Goal: Task Accomplishment & Management: Manage account settings

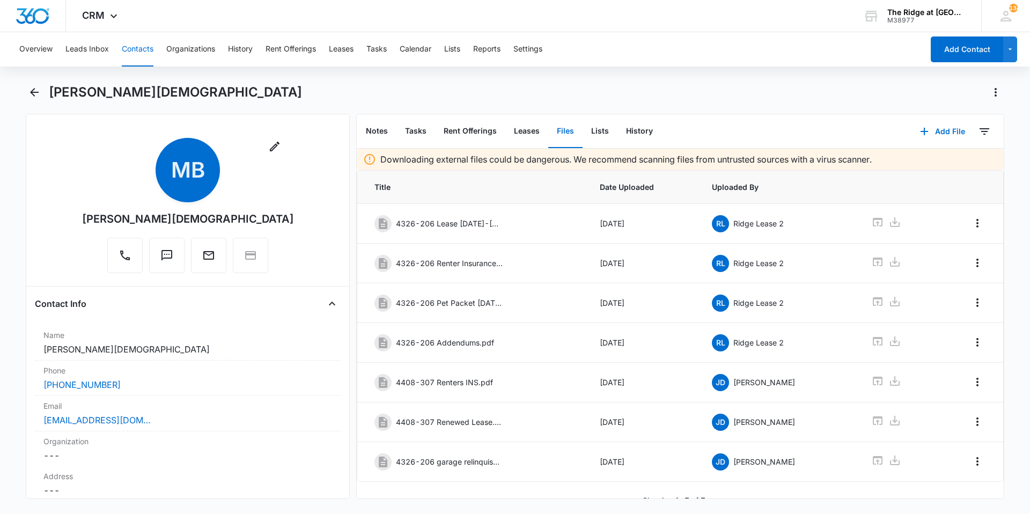
scroll to position [16, 0]
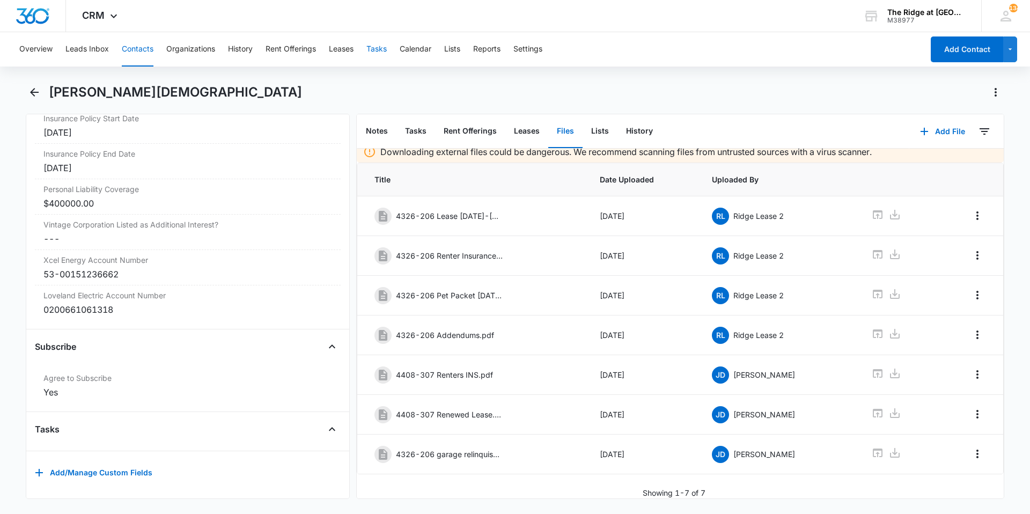
click at [371, 50] on button "Tasks" at bounding box center [376, 49] width 20 height 34
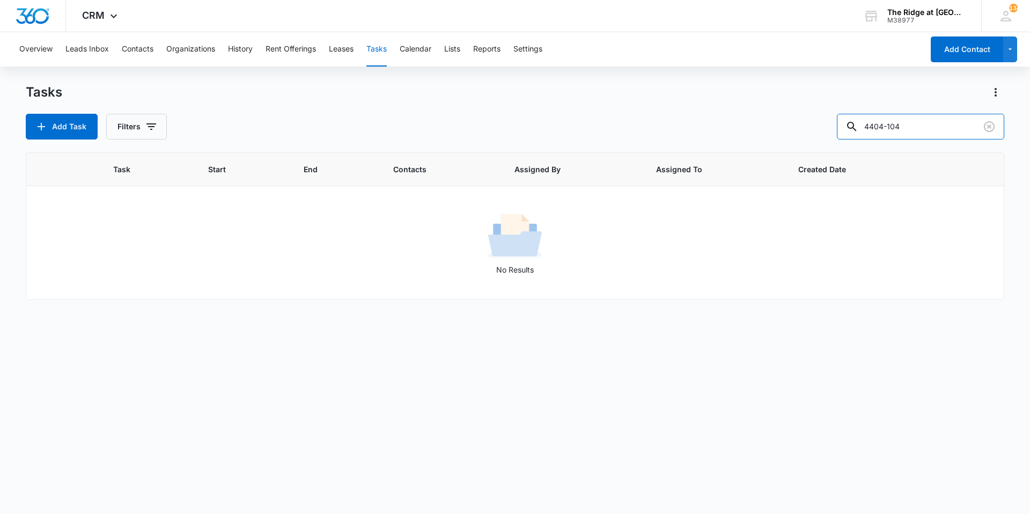
drag, startPoint x: 919, startPoint y: 128, endPoint x: 843, endPoint y: 125, distance: 75.7
click at [843, 128] on div "Add Task Filters 4404-104" at bounding box center [515, 127] width 978 height 26
type input "4304-101"
click at [156, 123] on icon "button" at bounding box center [151, 126] width 13 height 13
click at [145, 253] on label "Complete" at bounding box center [180, 254] width 123 height 11
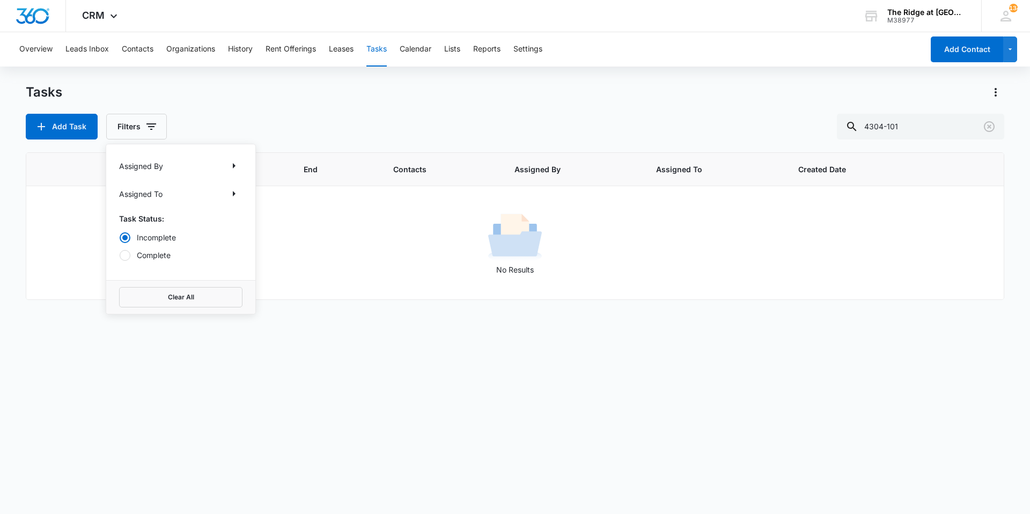
click at [120, 255] on input "Complete" at bounding box center [119, 255] width 1 height 1
radio input "false"
radio input "true"
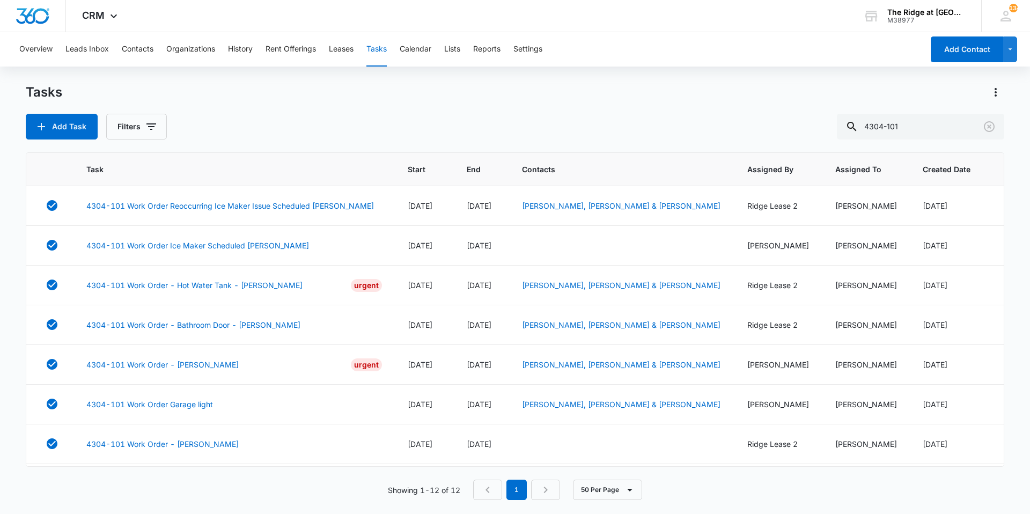
click at [289, 109] on div "Tasks Add Task Filters 4304-101" at bounding box center [515, 112] width 978 height 56
click at [174, 246] on link "4304-101 Work Order Ice Maker Scheduled Manweiler" at bounding box center [197, 245] width 223 height 11
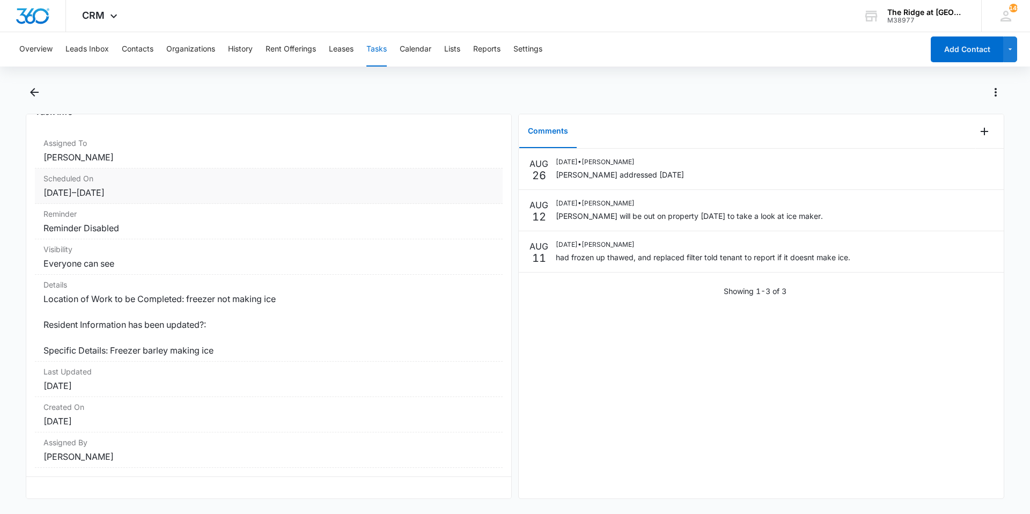
scroll to position [78, 0]
click at [36, 98] on icon "Back" at bounding box center [34, 92] width 13 height 13
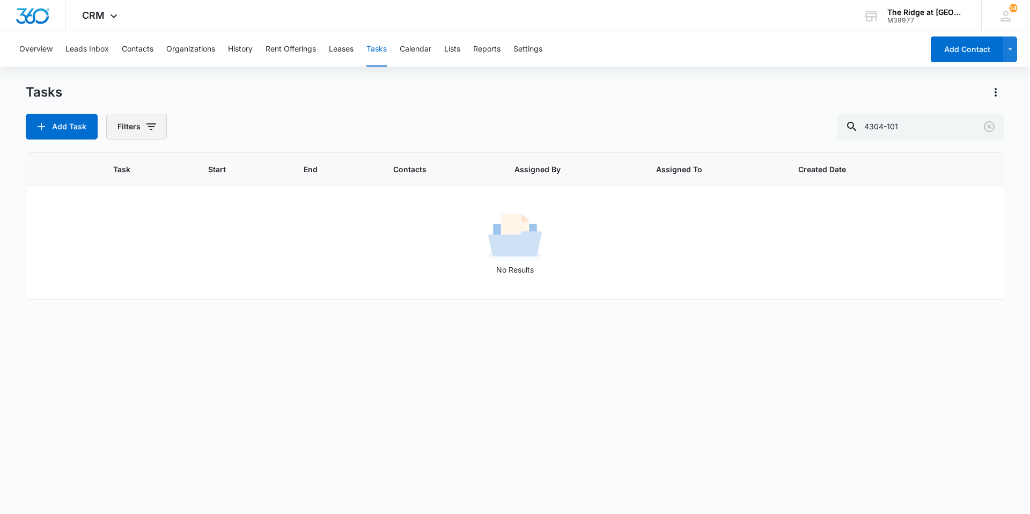
click at [153, 127] on icon "button" at bounding box center [151, 126] width 10 height 6
click at [145, 248] on div "Incomplete Complete" at bounding box center [180, 246] width 123 height 29
click at [145, 254] on label "Complete" at bounding box center [180, 254] width 123 height 11
click at [120, 255] on input "Complete" at bounding box center [119, 255] width 1 height 1
radio input "false"
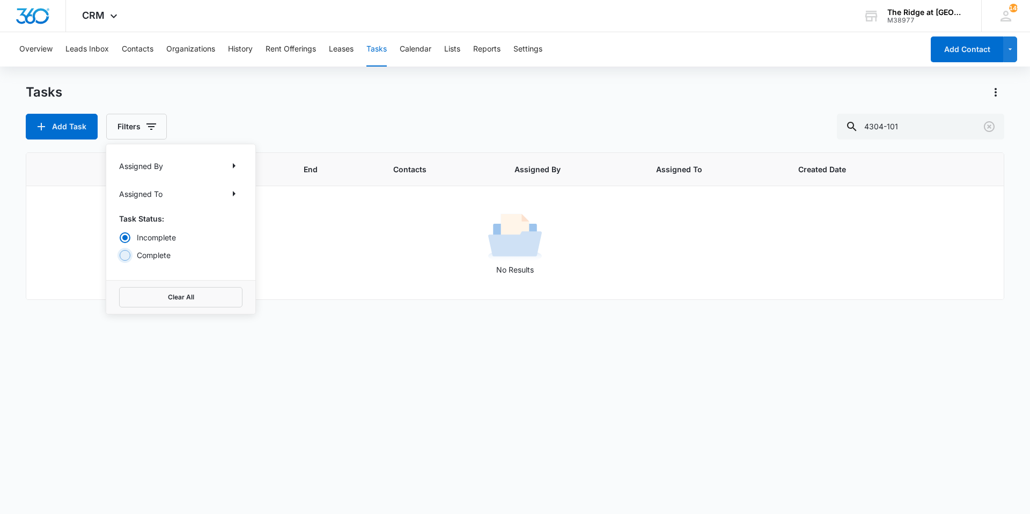
radio input "true"
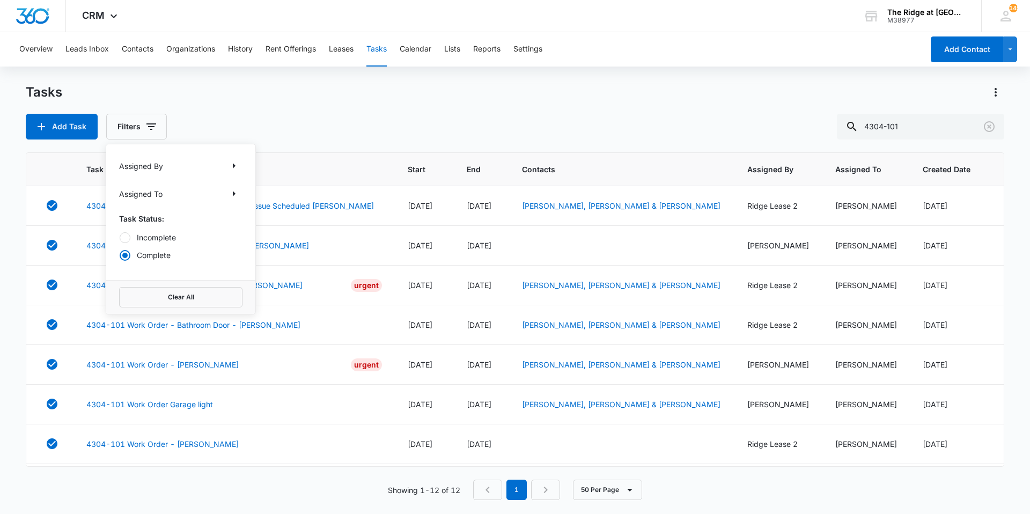
click at [184, 91] on div "Tasks" at bounding box center [515, 92] width 978 height 17
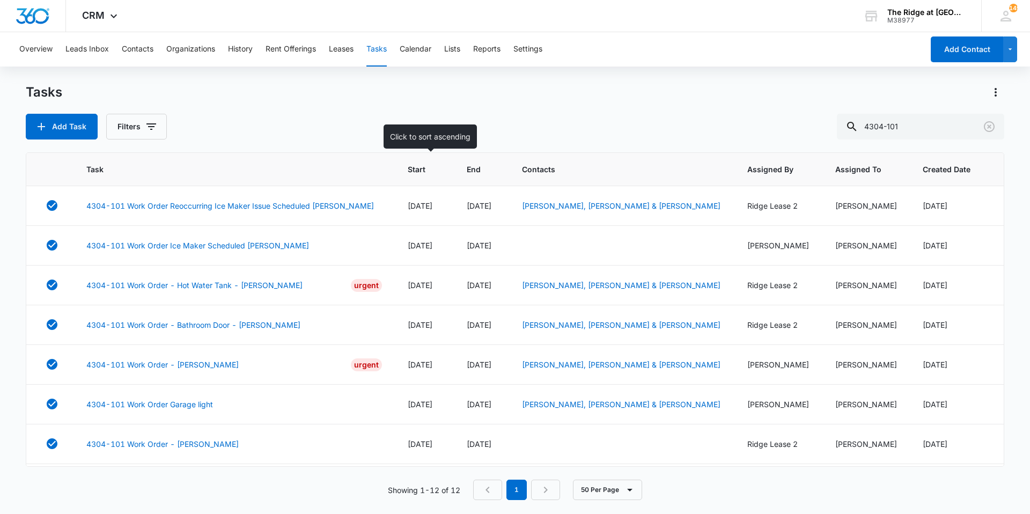
click at [422, 172] on span "Start" at bounding box center [417, 169] width 18 height 11
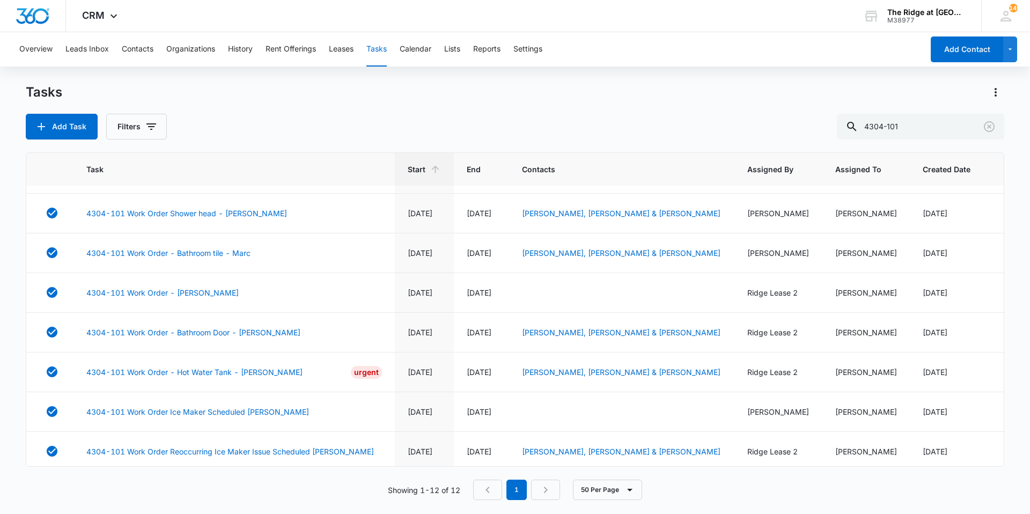
scroll to position [201, 0]
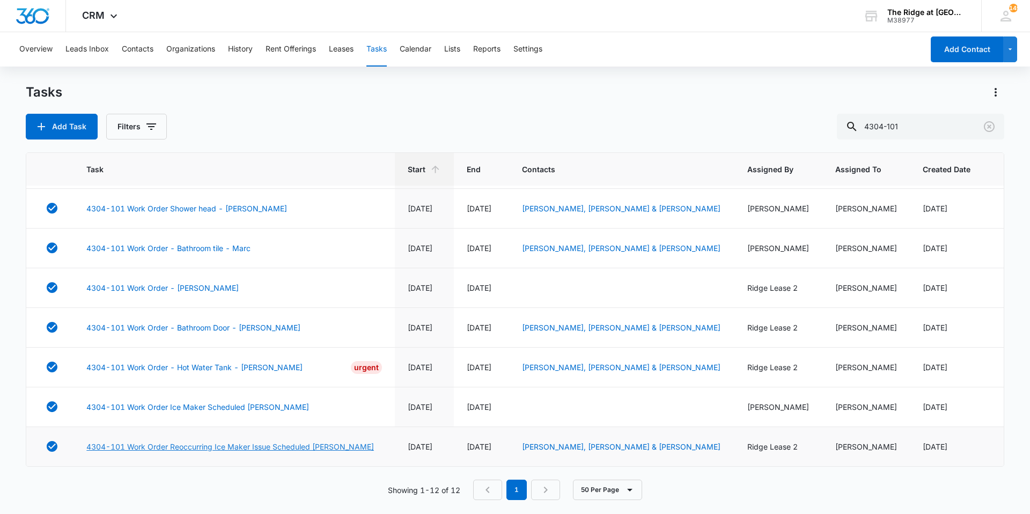
click at [248, 445] on link "4304-101 Work Order Reoccurring Ice Maker Issue Scheduled Manweiler" at bounding box center [229, 446] width 287 height 11
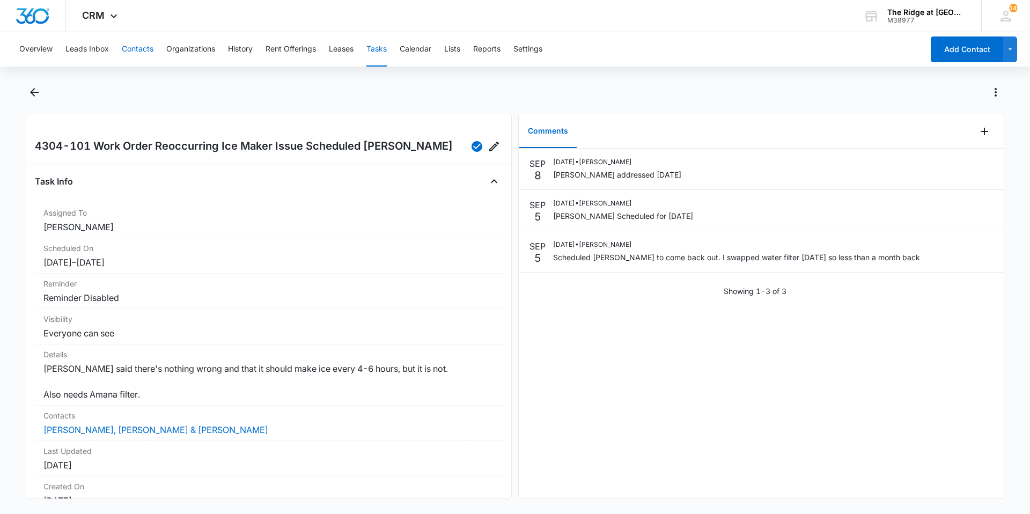
click at [136, 51] on button "Contacts" at bounding box center [138, 49] width 32 height 34
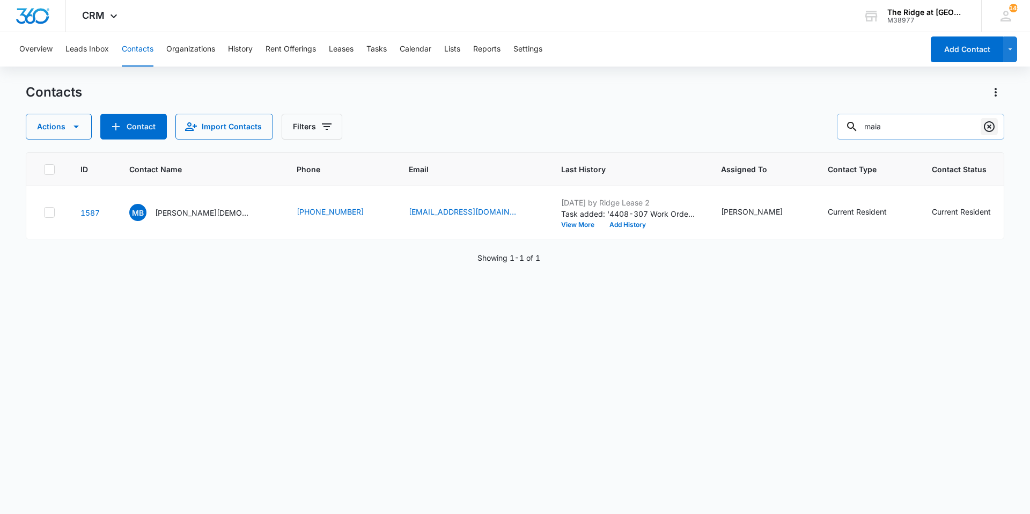
click at [991, 130] on icon "Clear" at bounding box center [989, 126] width 11 height 11
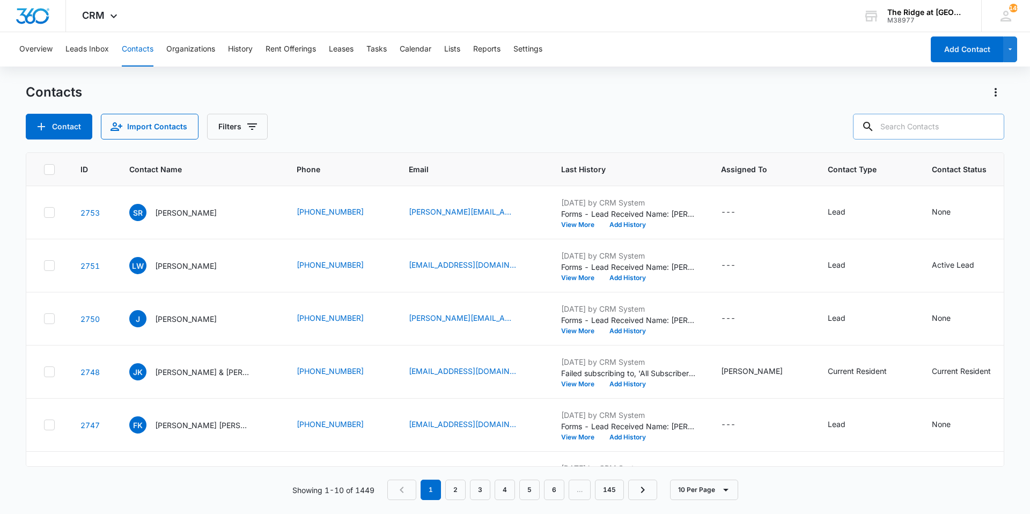
click at [351, 123] on div "Contact Import Contacts Filters" at bounding box center [515, 127] width 978 height 26
click at [993, 130] on div at bounding box center [988, 127] width 17 height 26
click at [966, 130] on input "text" at bounding box center [928, 127] width 151 height 26
type input "maia"
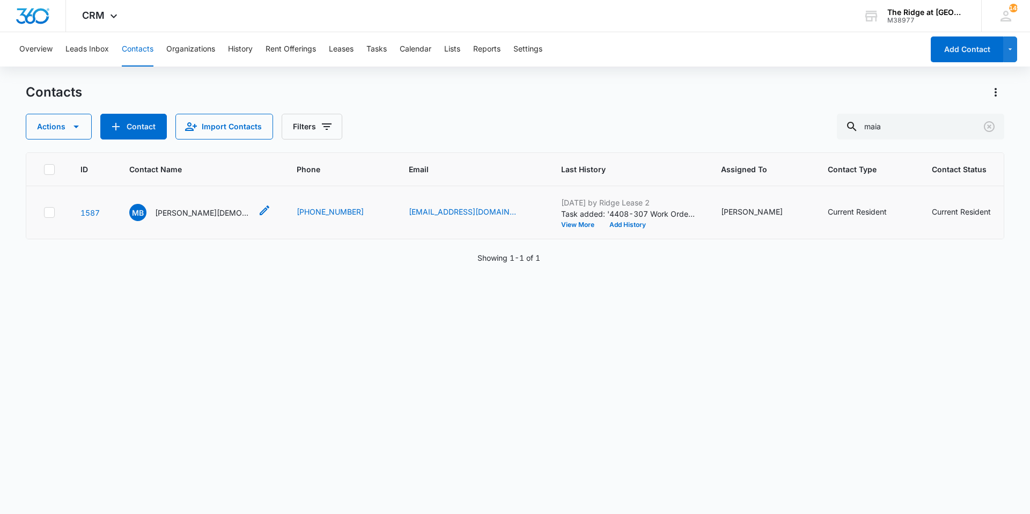
click at [160, 212] on p "Maia Bischof" at bounding box center [203, 212] width 97 height 11
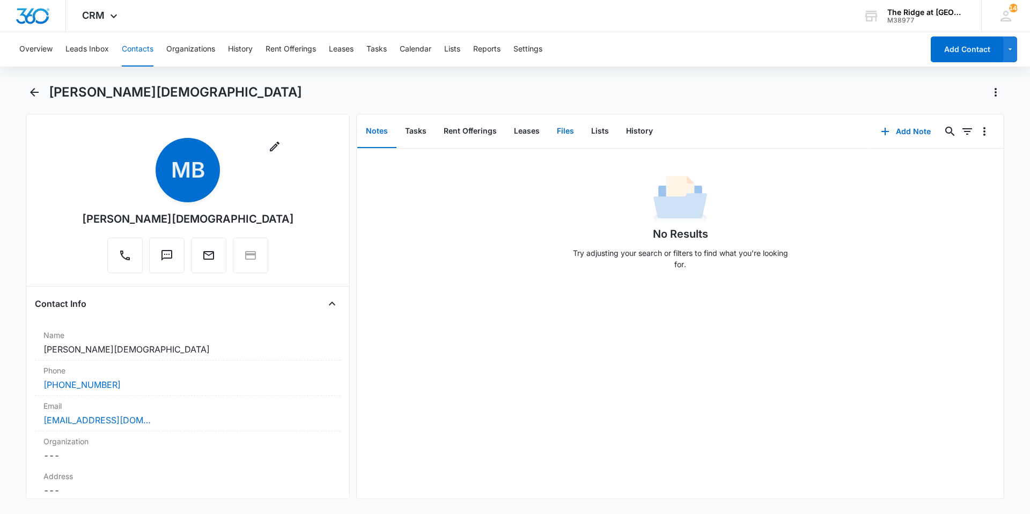
click at [564, 134] on button "Files" at bounding box center [565, 131] width 34 height 33
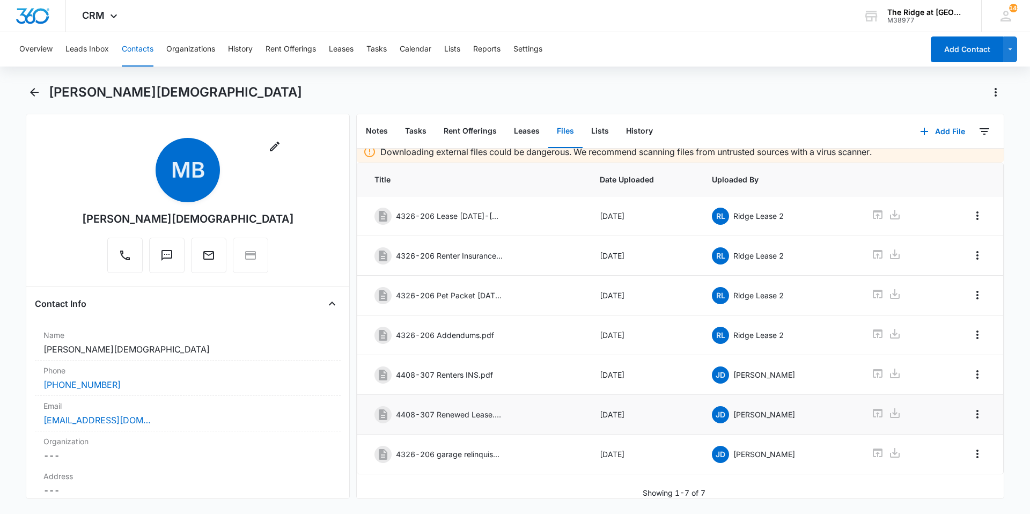
scroll to position [16, 0]
click at [871, 407] on icon at bounding box center [877, 413] width 13 height 13
click at [972, 408] on icon "Overflow Menu" at bounding box center [977, 414] width 13 height 13
click at [950, 434] on div "Edit" at bounding box center [940, 436] width 23 height 8
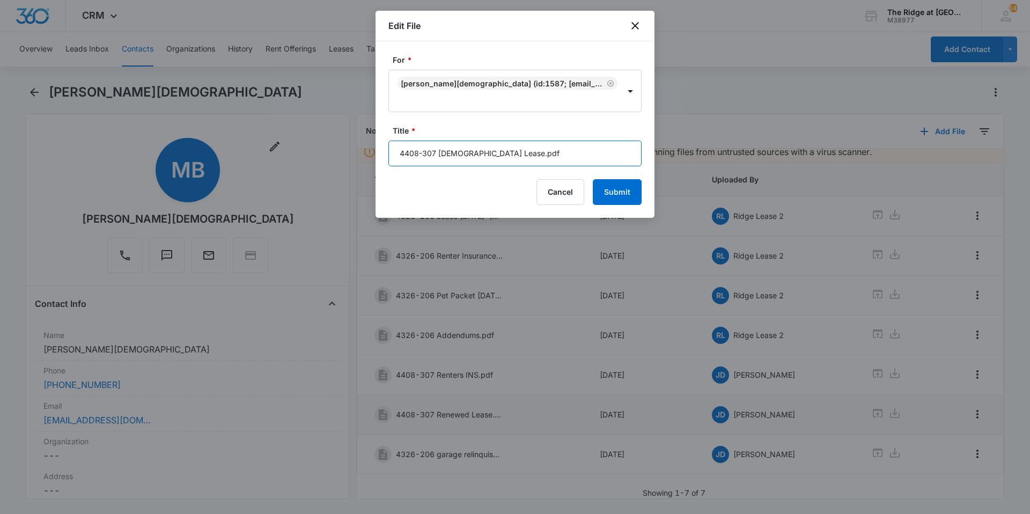
drag, startPoint x: 437, startPoint y: 153, endPoint x: 471, endPoint y: 153, distance: 33.8
click at [471, 153] on input "4408-307 Rwedene Lease.pdf" at bounding box center [514, 154] width 253 height 26
type input "4408-307 Lease.pdf"
click at [623, 194] on button "Submit" at bounding box center [617, 192] width 49 height 26
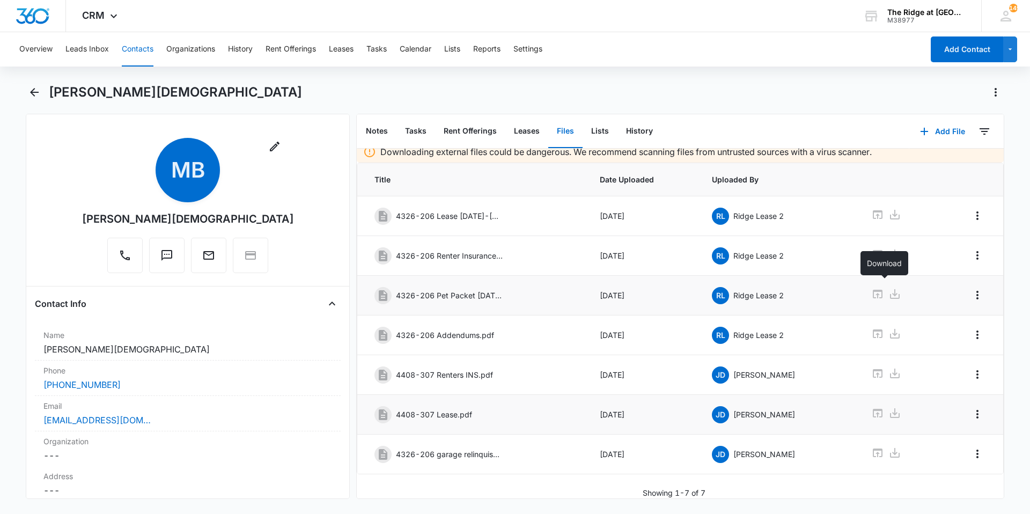
click at [888, 292] on icon at bounding box center [894, 293] width 13 height 13
click at [890, 368] on icon at bounding box center [895, 373] width 10 height 10
click at [888, 408] on icon at bounding box center [894, 413] width 13 height 13
click at [890, 448] on icon at bounding box center [895, 453] width 10 height 10
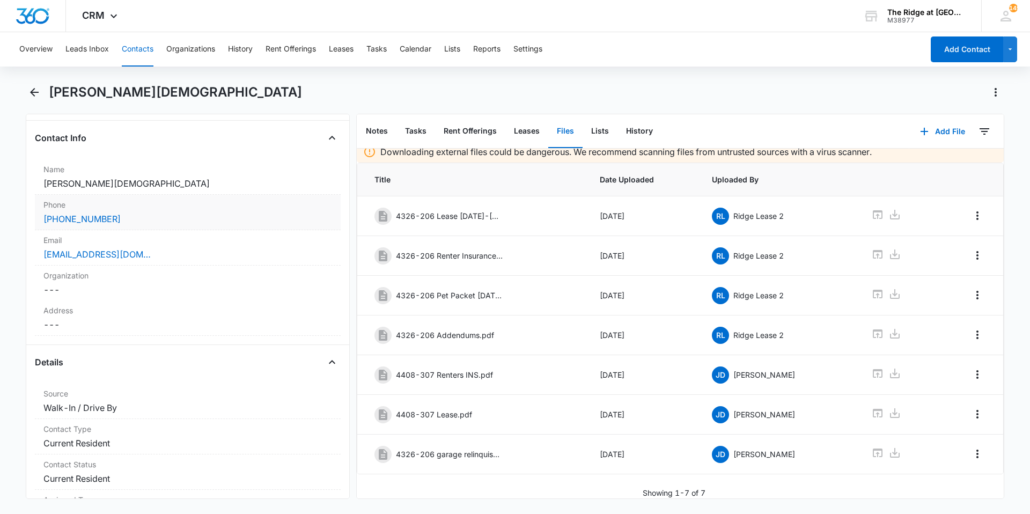
scroll to position [0, 0]
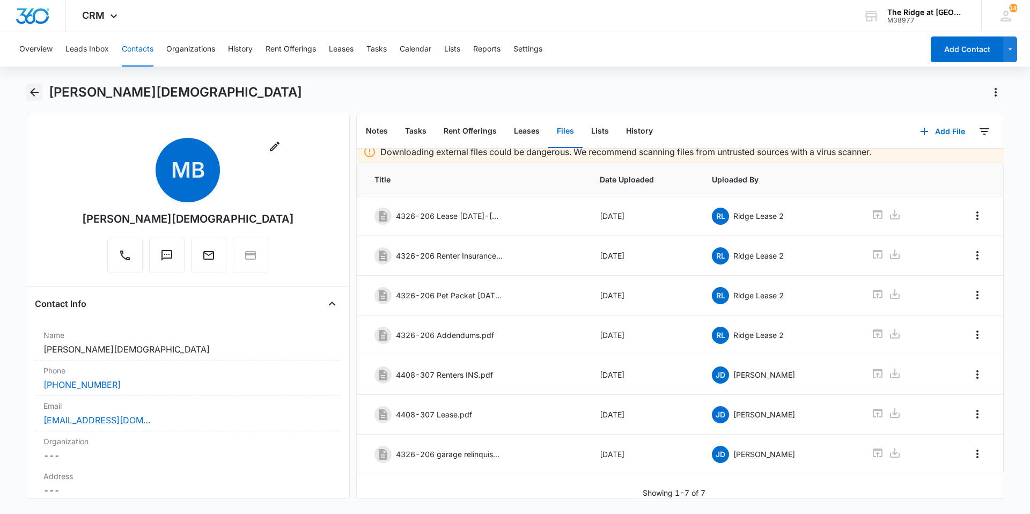
click at [28, 91] on icon "Back" at bounding box center [34, 92] width 13 height 13
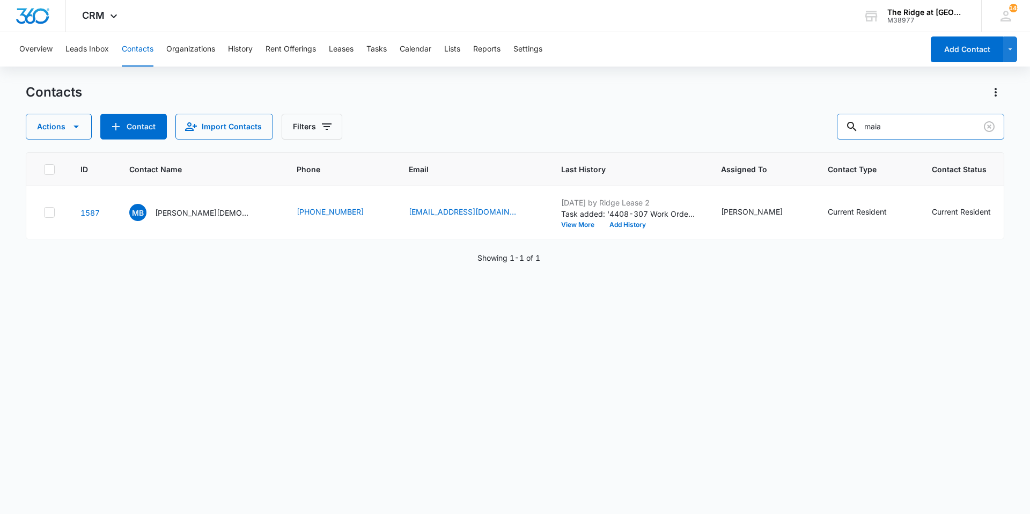
drag, startPoint x: 896, startPoint y: 127, endPoint x: 841, endPoint y: 130, distance: 55.3
click at [845, 132] on div "Actions Contact Import Contacts Filters maia" at bounding box center [515, 127] width 978 height 26
click at [915, 124] on input "dzu-" at bounding box center [920, 127] width 167 height 26
type input "dzu-y38"
click at [166, 210] on p "Silverio Medina Duporte & Yolaidy Medina Duporte" at bounding box center [203, 212] width 97 height 11
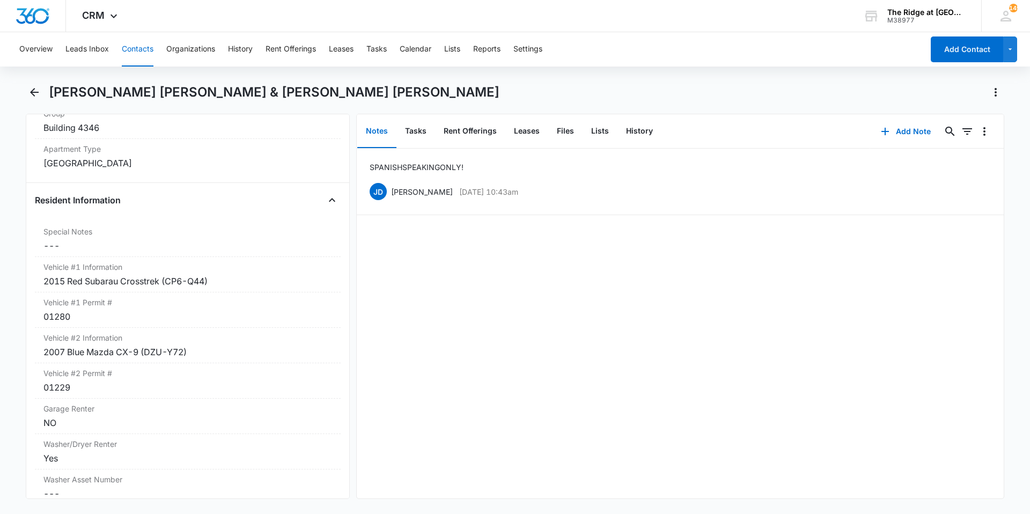
scroll to position [1019, 0]
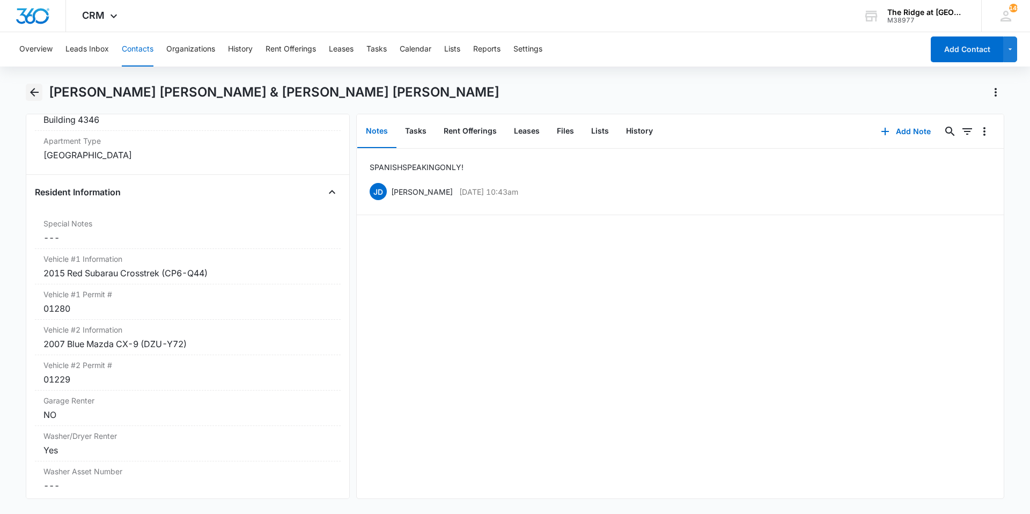
click at [34, 91] on icon "Back" at bounding box center [34, 92] width 13 height 13
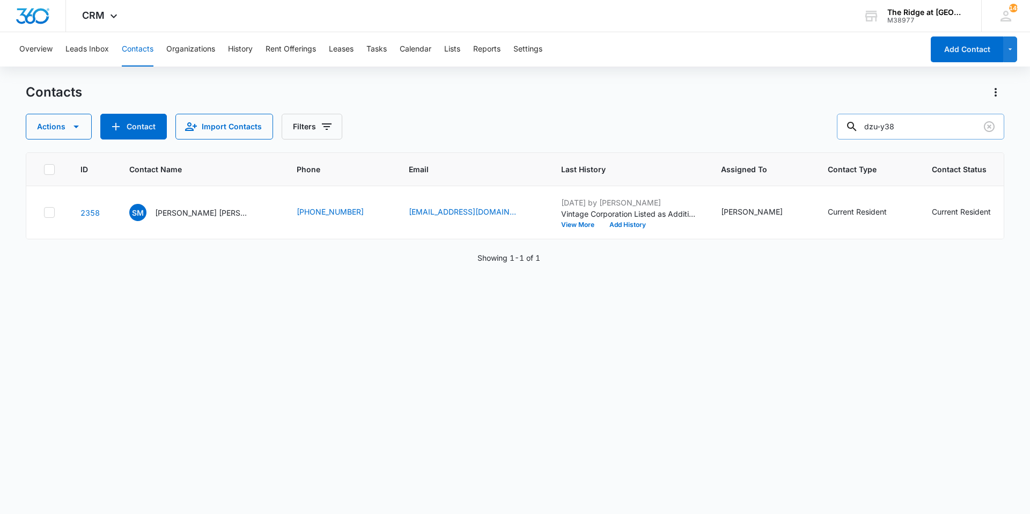
drag, startPoint x: 915, startPoint y: 127, endPoint x: 871, endPoint y: 132, distance: 44.4
click at [871, 132] on input "dzu-y38" at bounding box center [920, 127] width 167 height 26
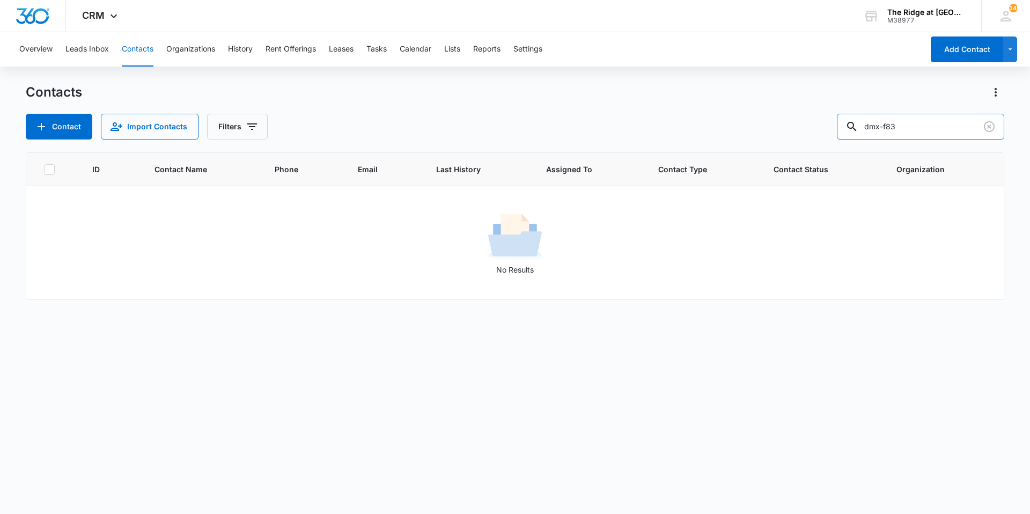
type input "dmx-f83"
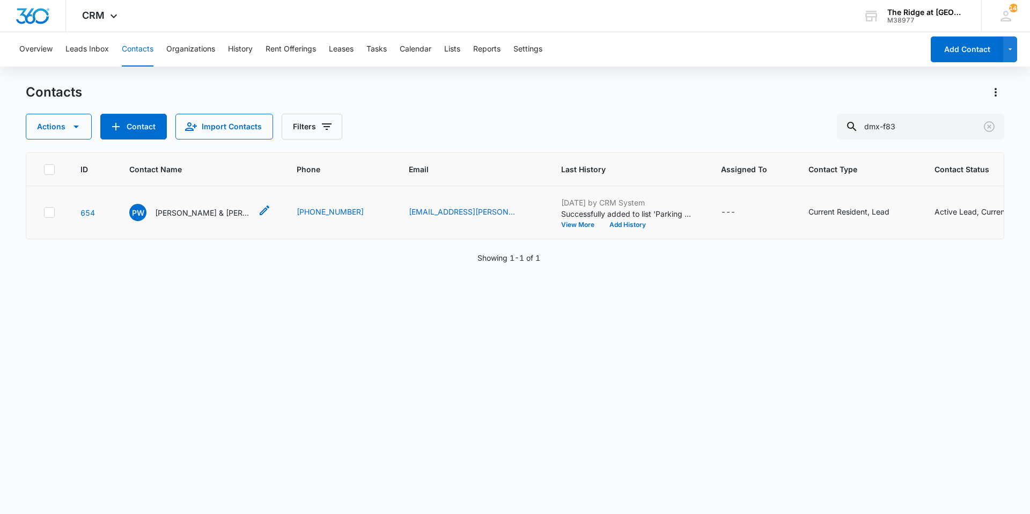
click at [167, 212] on p "Patrick Wilkinson & Brianna VanBuskirk" at bounding box center [203, 212] width 97 height 11
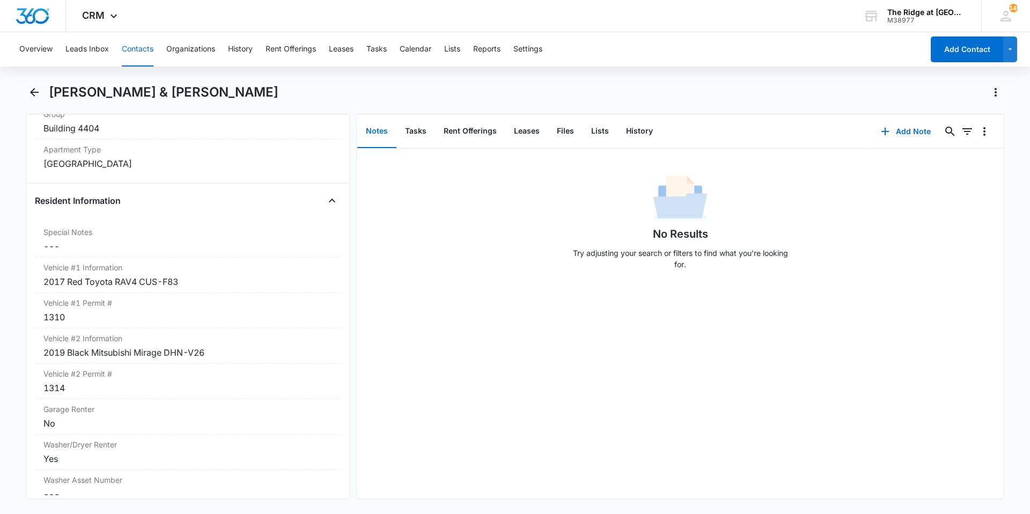
scroll to position [1073, 0]
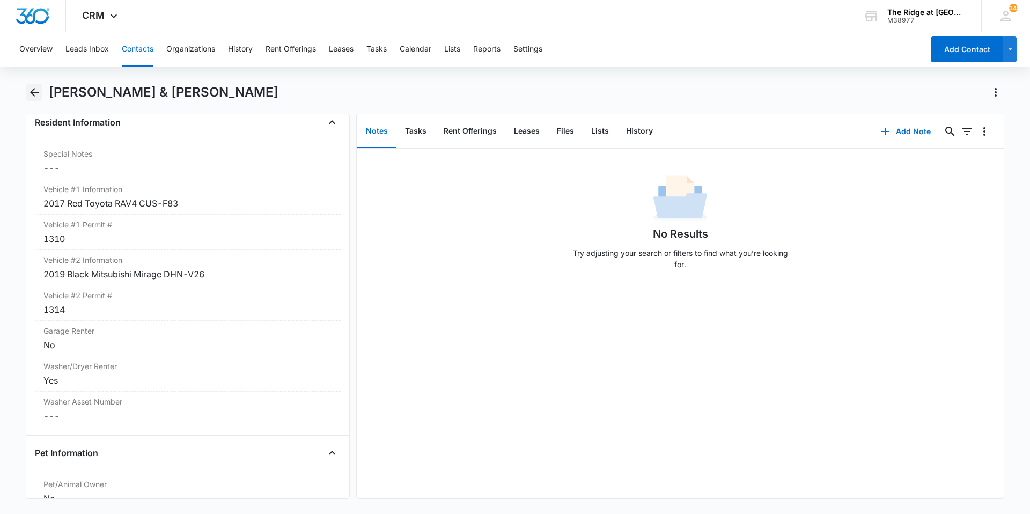
click at [32, 93] on icon "Back" at bounding box center [34, 92] width 9 height 9
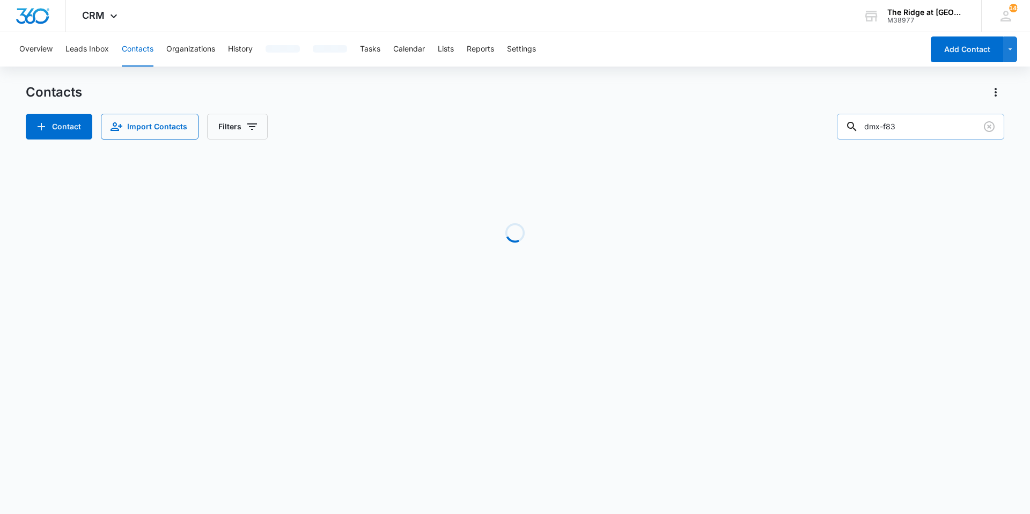
click at [891, 126] on input "dmx-f83" at bounding box center [920, 127] width 167 height 26
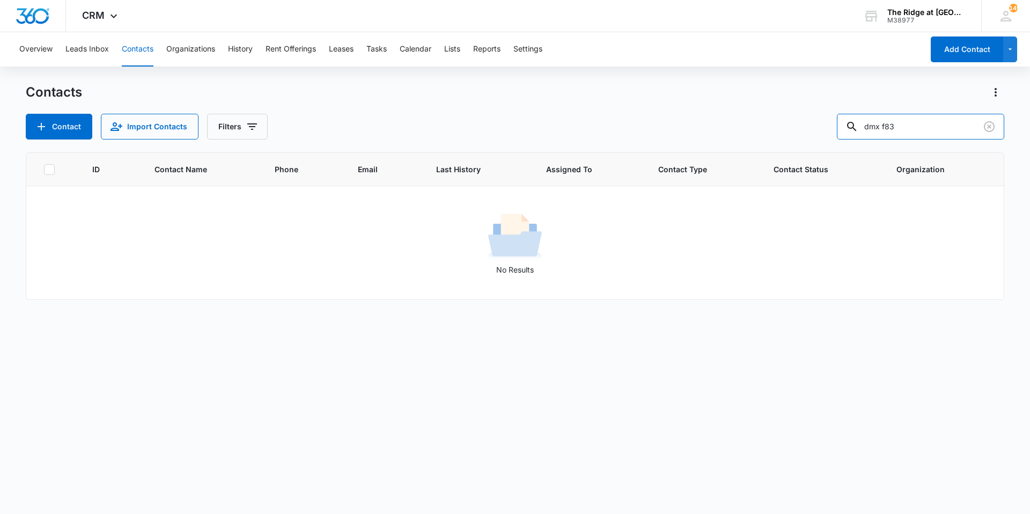
type input "dmx f83"
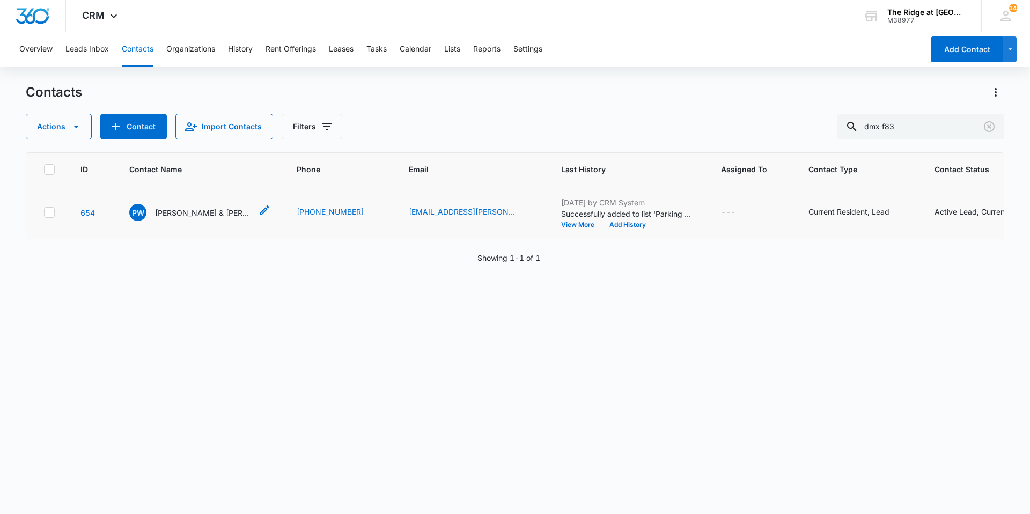
click at [198, 213] on p "[PERSON_NAME] & [PERSON_NAME]" at bounding box center [203, 212] width 97 height 11
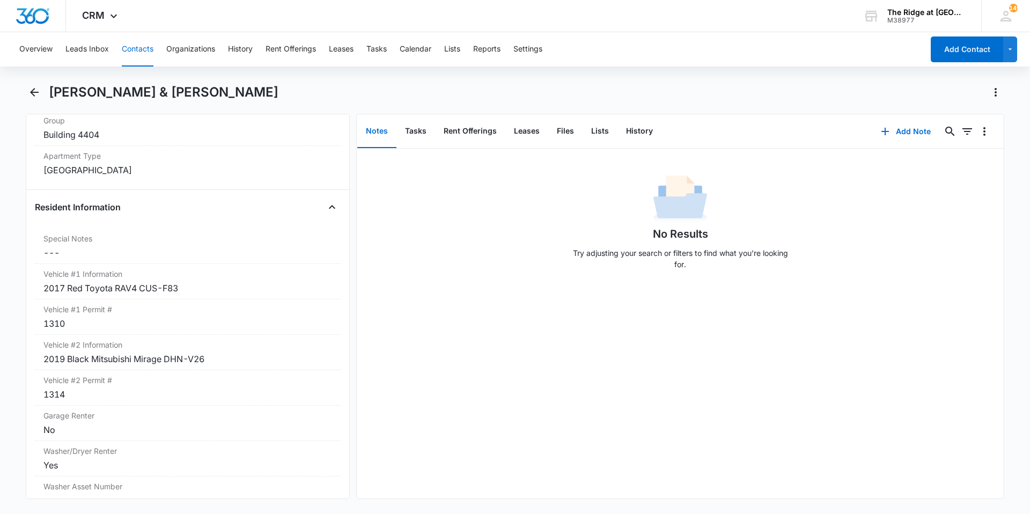
scroll to position [1019, 0]
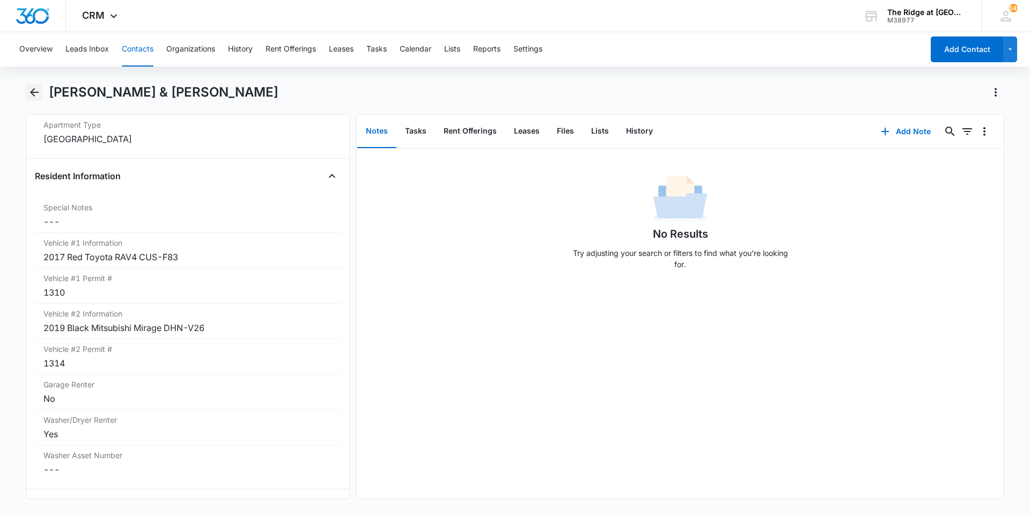
click at [38, 87] on icon "Back" at bounding box center [34, 92] width 13 height 13
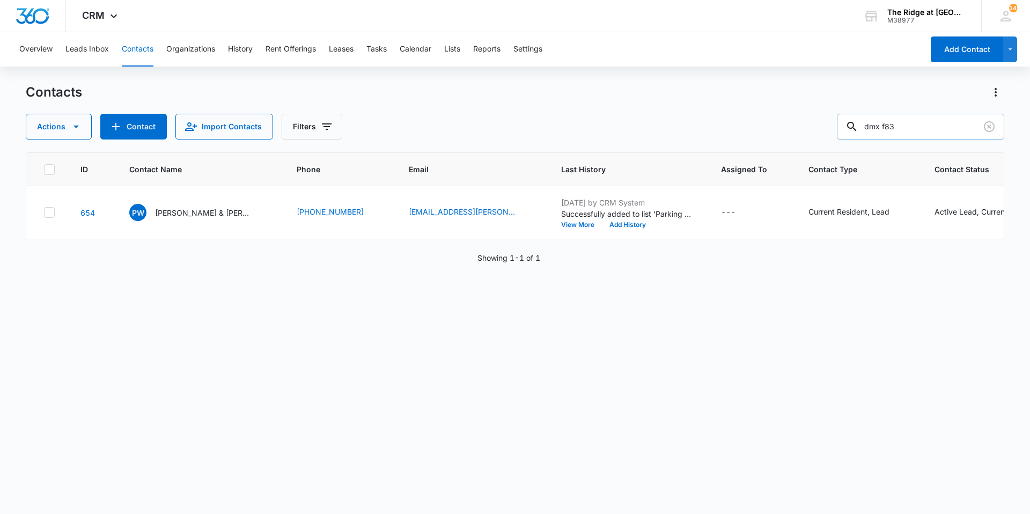
drag, startPoint x: 894, startPoint y: 130, endPoint x: 862, endPoint y: 130, distance: 32.2
click at [862, 130] on div "dmx f83" at bounding box center [920, 127] width 167 height 26
type input "avb-t55"
click at [178, 213] on p "Francisco J. & Misty Cardenas" at bounding box center [203, 212] width 97 height 11
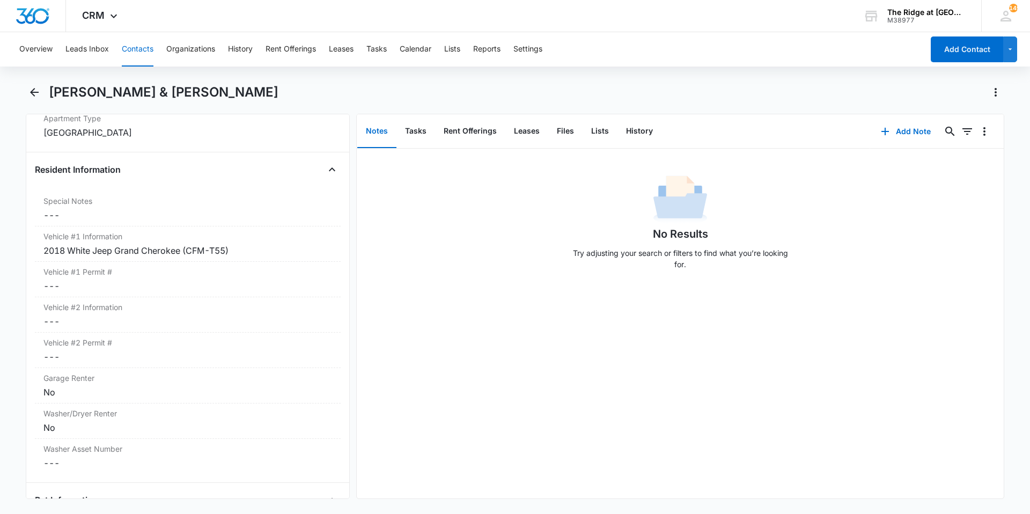
scroll to position [1019, 0]
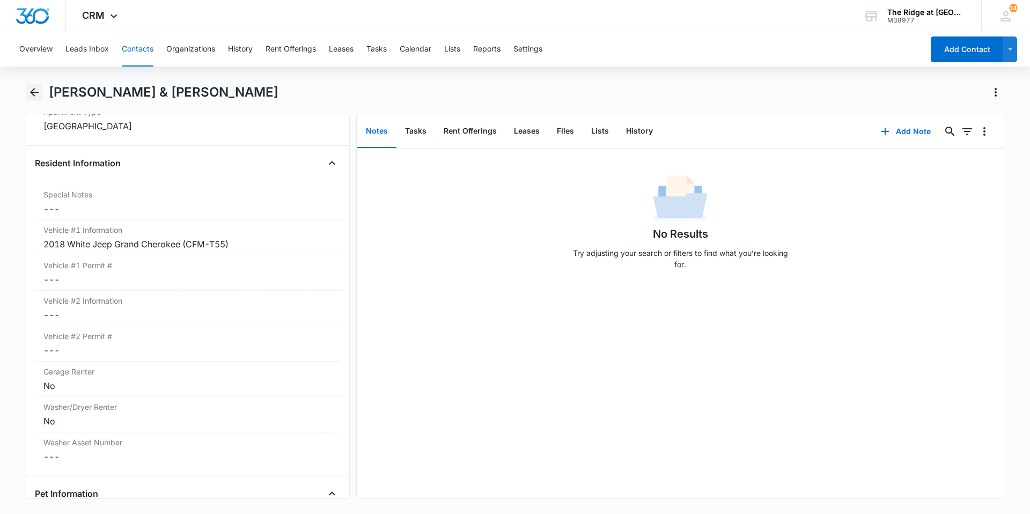
click at [39, 94] on icon "Back" at bounding box center [34, 92] width 13 height 13
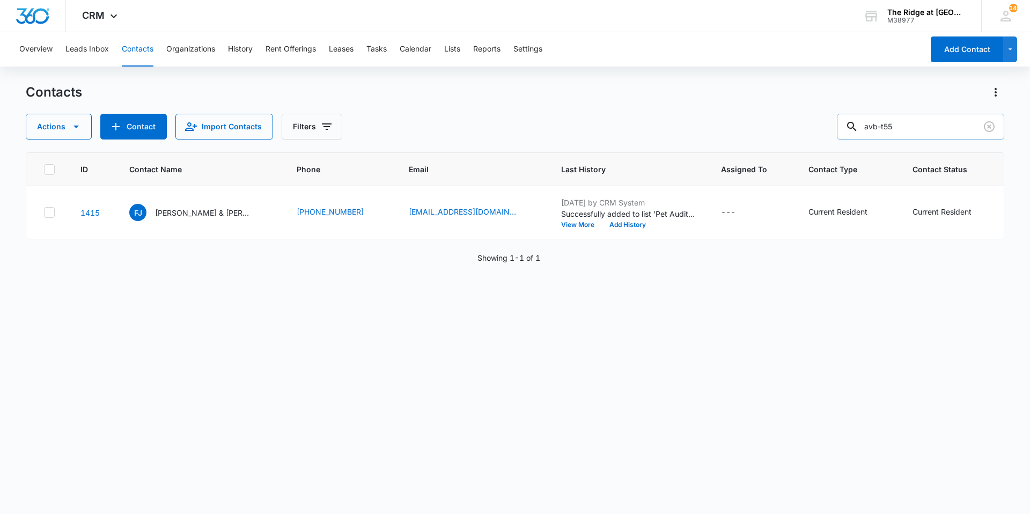
click at [890, 125] on input "avb-t55" at bounding box center [920, 127] width 167 height 26
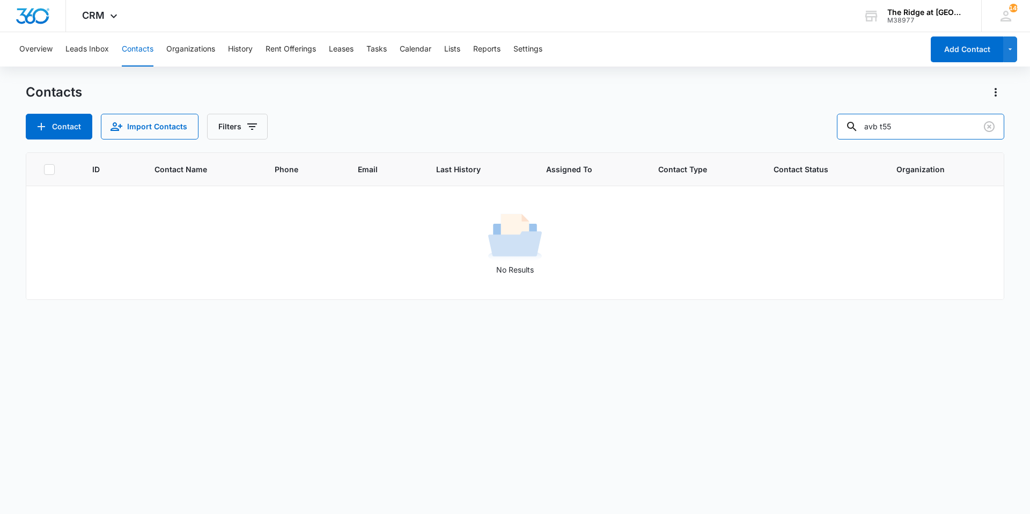
type input "avb t55"
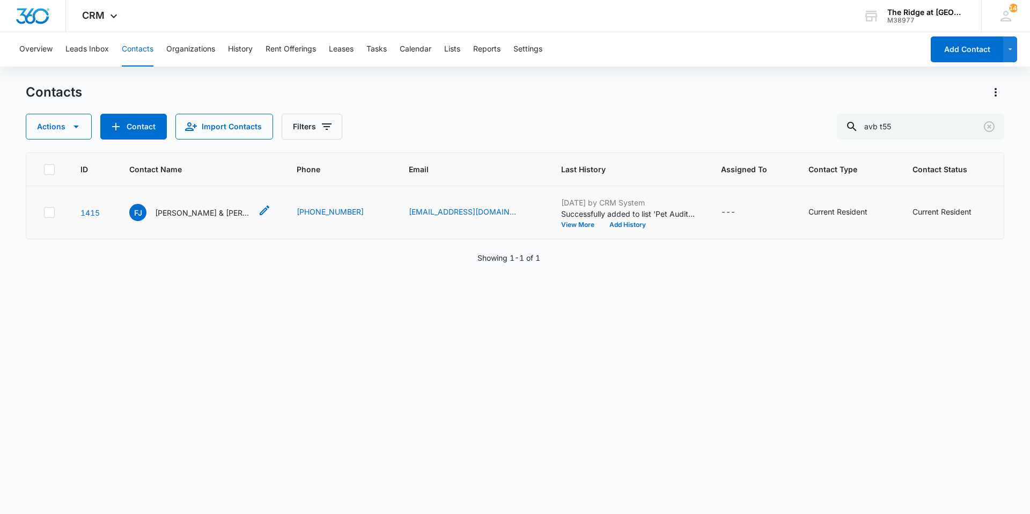
click at [175, 215] on p "Francisco J. & Misty Cardenas" at bounding box center [203, 212] width 97 height 11
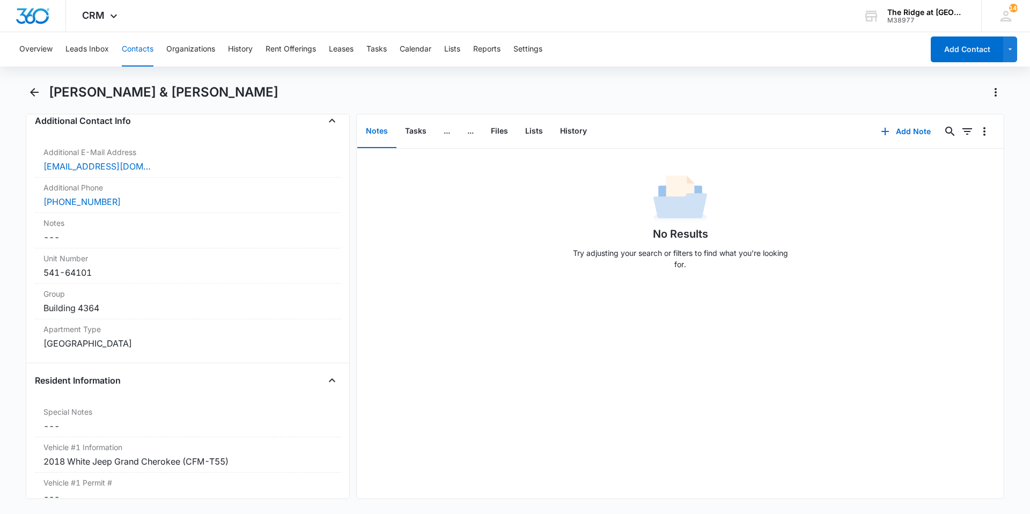
scroll to position [1019, 0]
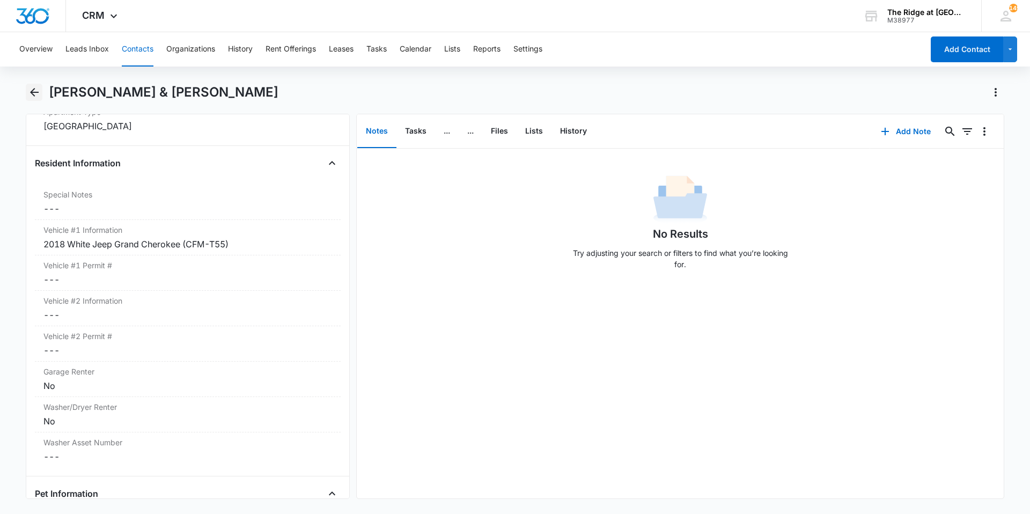
click at [31, 92] on icon "Back" at bounding box center [34, 92] width 9 height 9
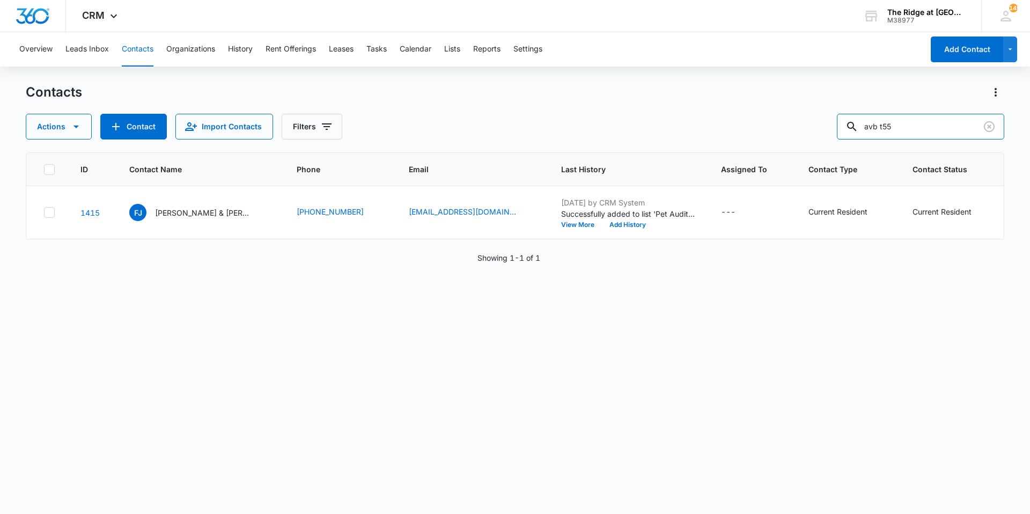
drag, startPoint x: 915, startPoint y: 128, endPoint x: 829, endPoint y: 128, distance: 86.3
click at [829, 128] on div "Actions Contact Import Contacts Filters avb t55" at bounding box center [515, 127] width 978 height 26
type input "dzu y38"
click at [159, 201] on td "SM Silverio Medina Duporte & Yolaidy Medina Duporte" at bounding box center [199, 212] width 167 height 53
click at [162, 210] on p "Silverio Medina Duporte & Yolaidy Medina Duporte" at bounding box center [203, 212] width 97 height 11
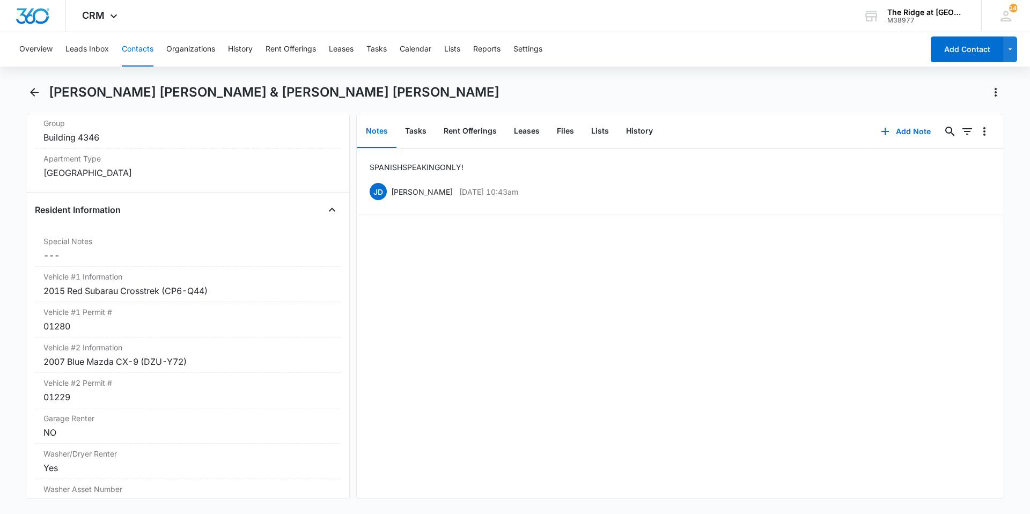
scroll to position [1019, 0]
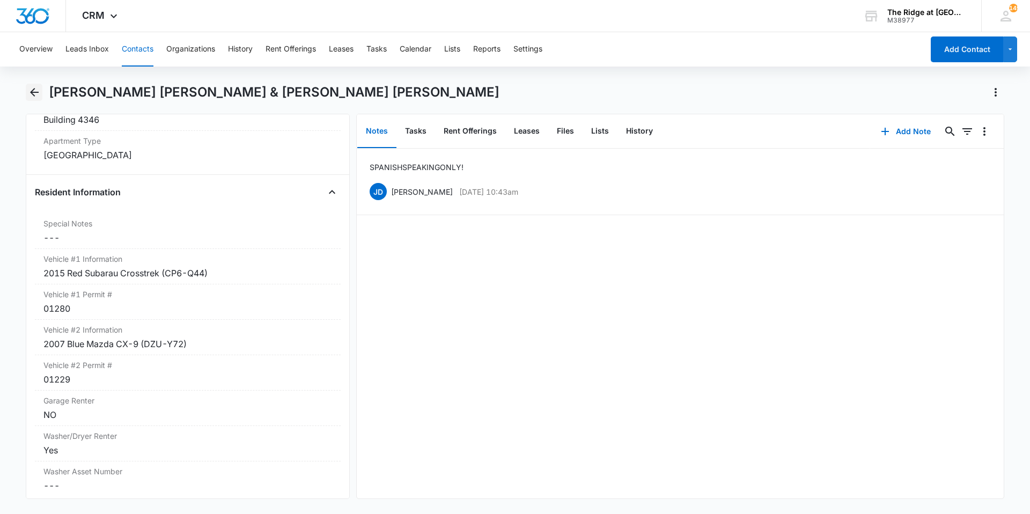
click at [33, 95] on icon "Back" at bounding box center [34, 92] width 9 height 9
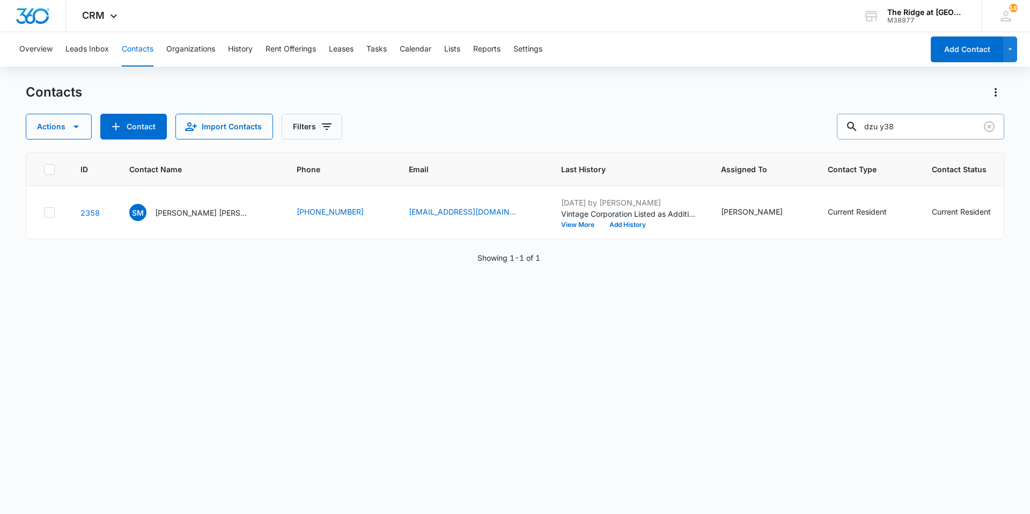
drag, startPoint x: 909, startPoint y: 125, endPoint x: 848, endPoint y: 121, distance: 60.2
click at [848, 121] on input "dzu y38" at bounding box center [920, 127] width 167 height 26
type input "toyota corolla"
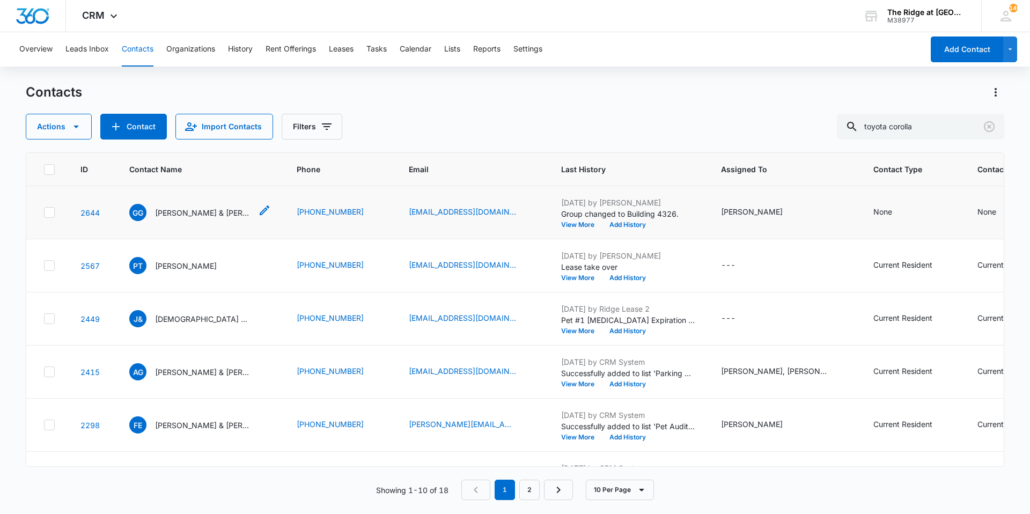
click at [179, 212] on p "Gracie Grinsteiner & Grace Gremore" at bounding box center [203, 212] width 97 height 11
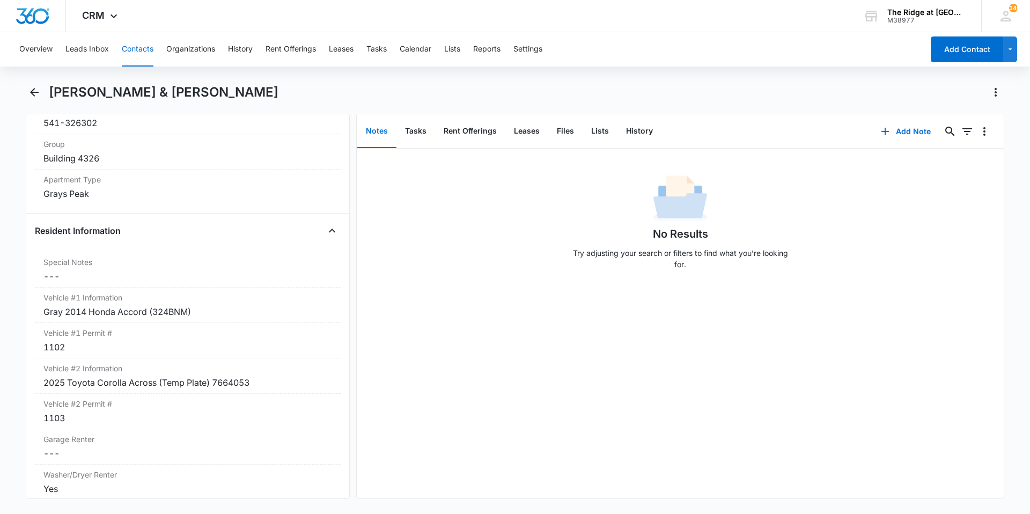
scroll to position [965, 0]
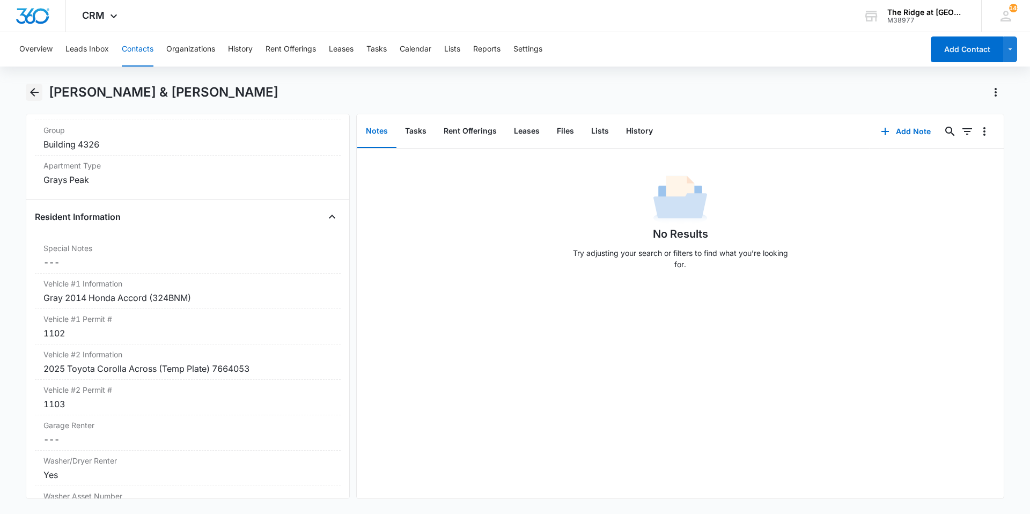
click at [33, 96] on icon "Back" at bounding box center [34, 92] width 13 height 13
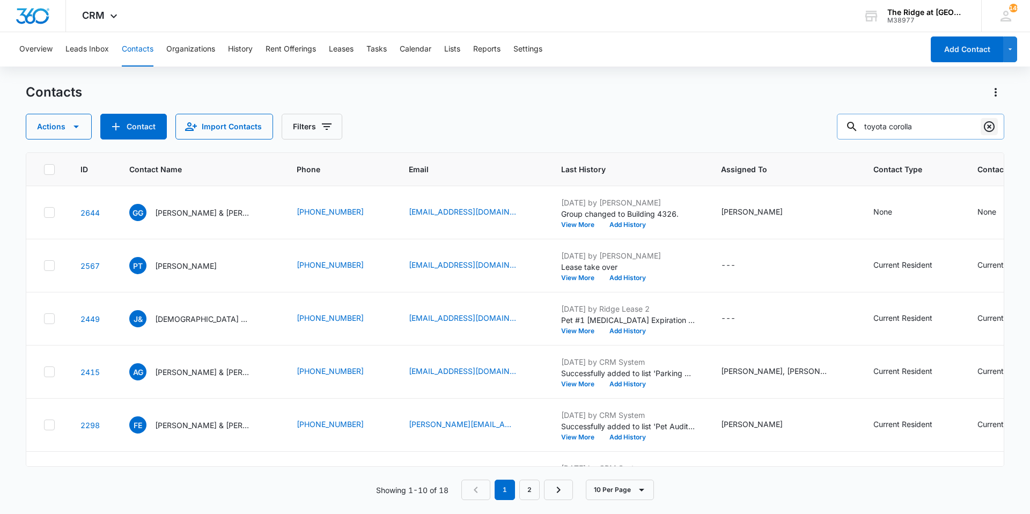
click at [992, 127] on icon "Clear" at bounding box center [989, 126] width 13 height 13
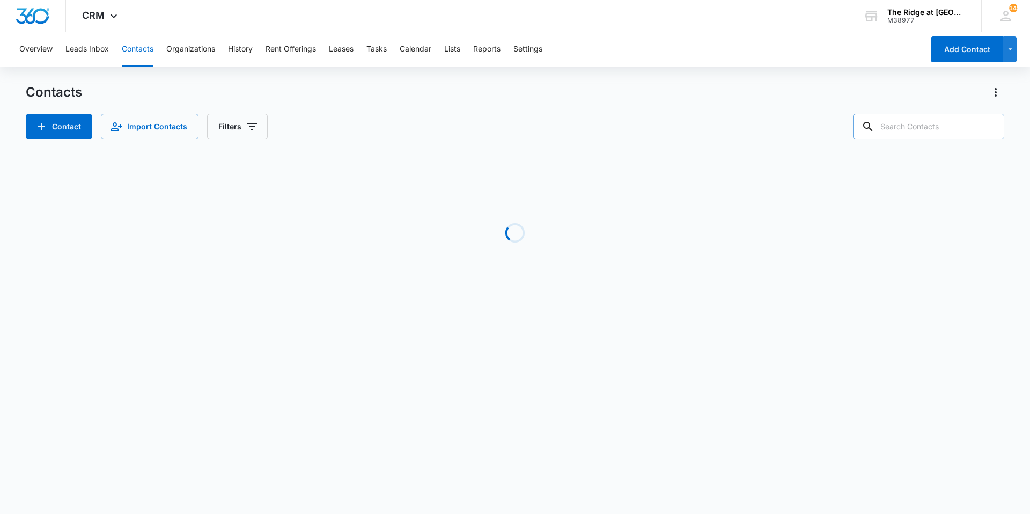
click at [446, 106] on div "Contacts Contact Import Contacts Filters" at bounding box center [515, 112] width 978 height 56
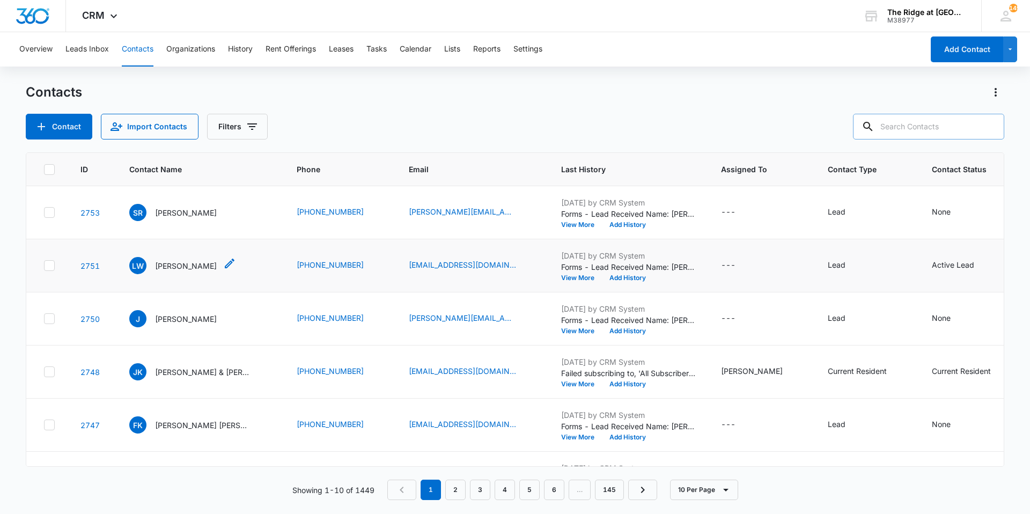
click at [192, 269] on p "LaKisha Williams" at bounding box center [186, 265] width 62 height 11
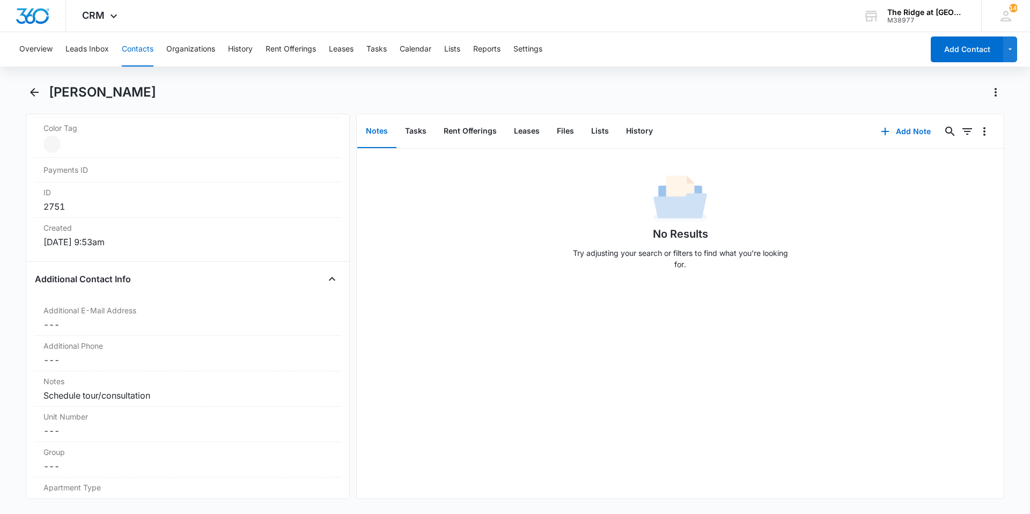
scroll to position [965, 0]
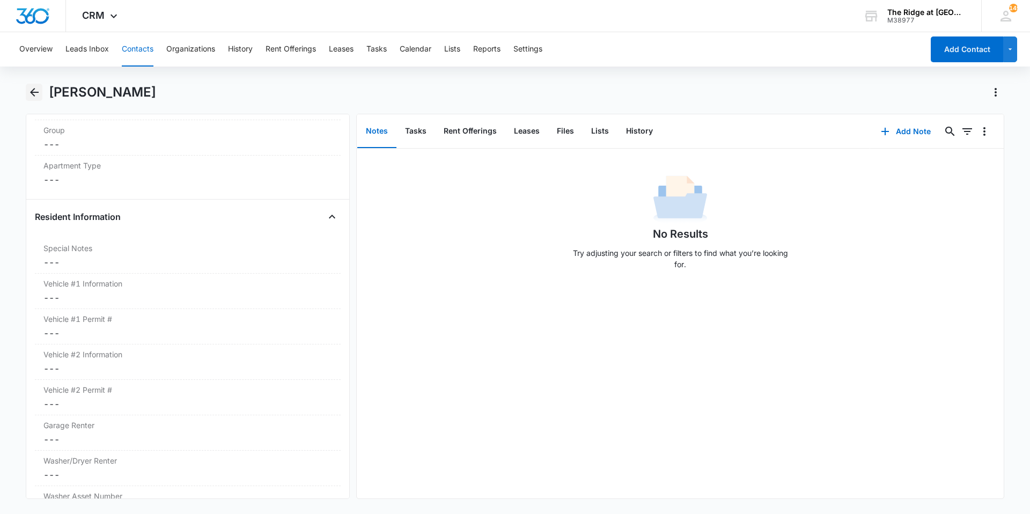
click at [31, 93] on icon "Back" at bounding box center [34, 92] width 9 height 9
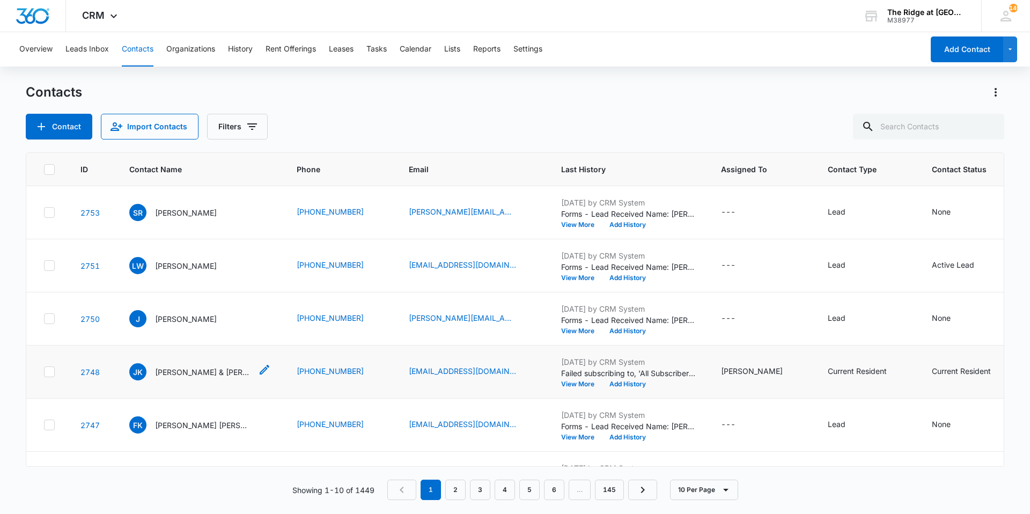
click at [178, 371] on p "Jenna Kelsey & Liberty Barcomb" at bounding box center [203, 371] width 97 height 11
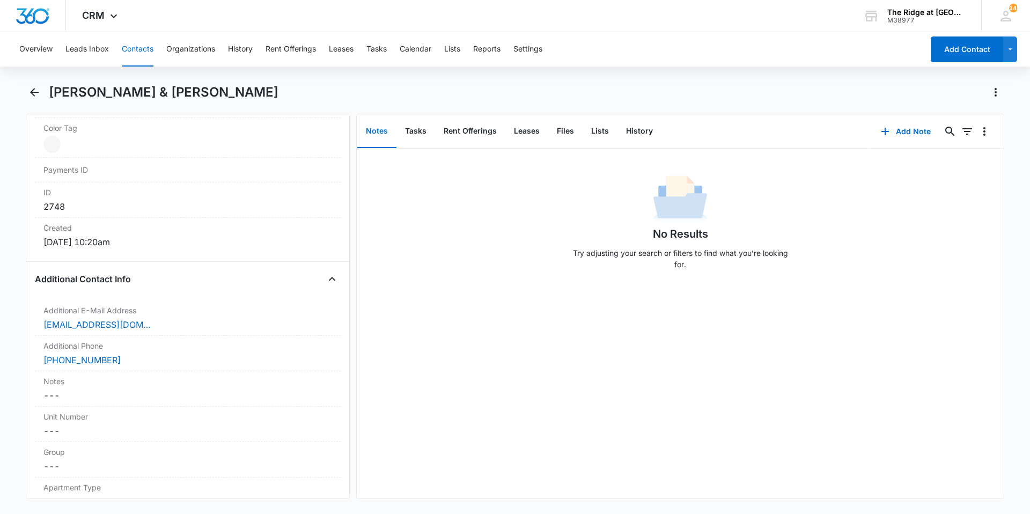
scroll to position [965, 0]
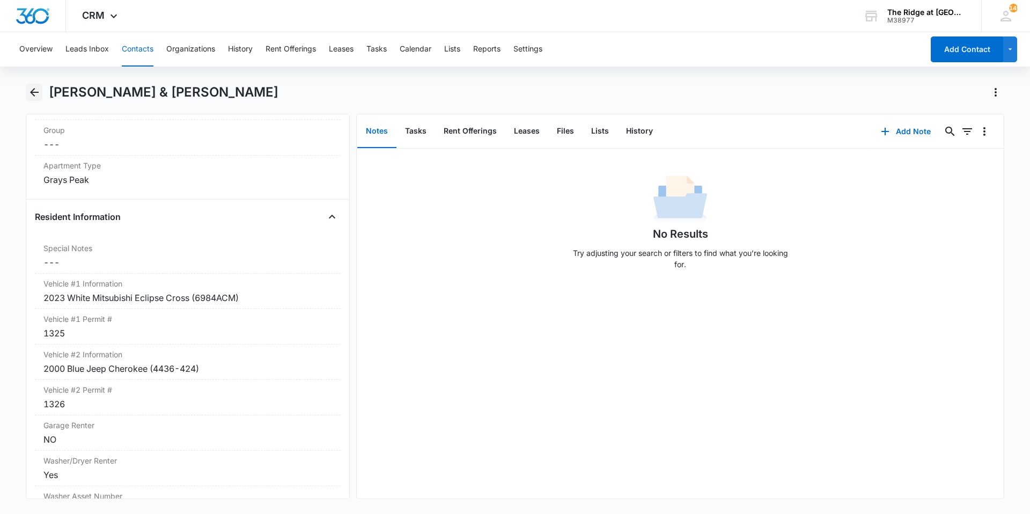
click at [36, 88] on icon "Back" at bounding box center [34, 92] width 13 height 13
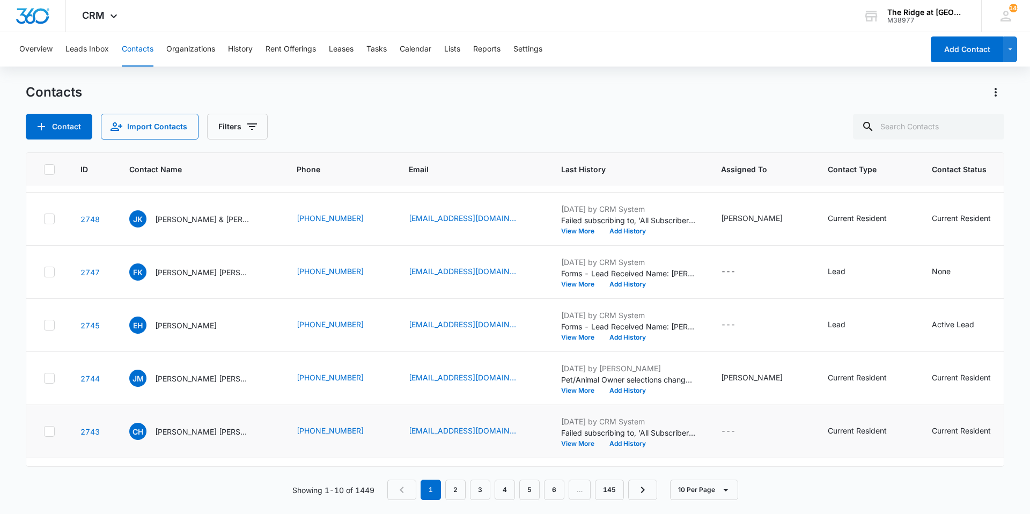
scroll to position [161, 0]
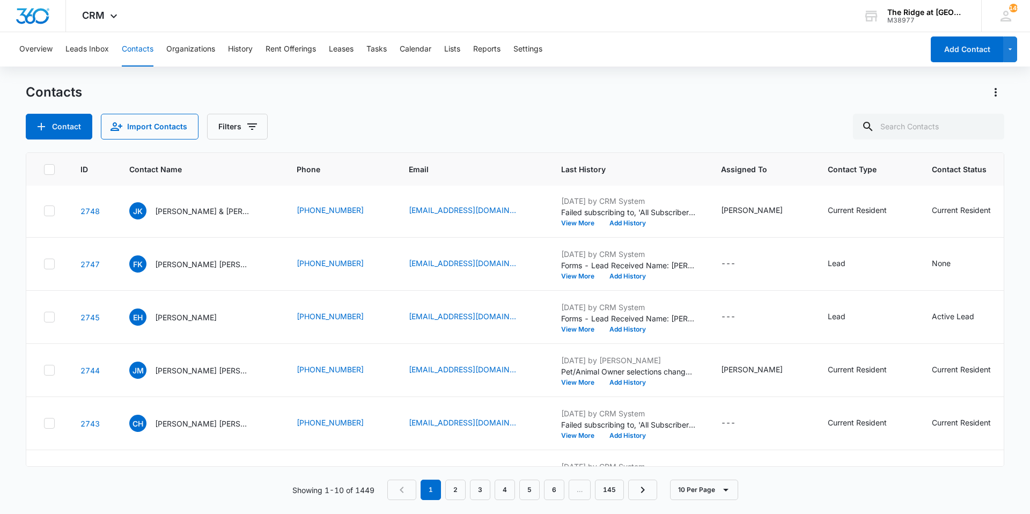
click at [425, 67] on div "Overview Leads Inbox Contacts Organizations History Rent Offerings Leases Tasks…" at bounding box center [515, 272] width 1030 height 481
click at [404, 109] on div "Contacts Contact Import Contacts Filters" at bounding box center [515, 112] width 978 height 56
click at [942, 129] on input "text" at bounding box center [928, 127] width 151 height 26
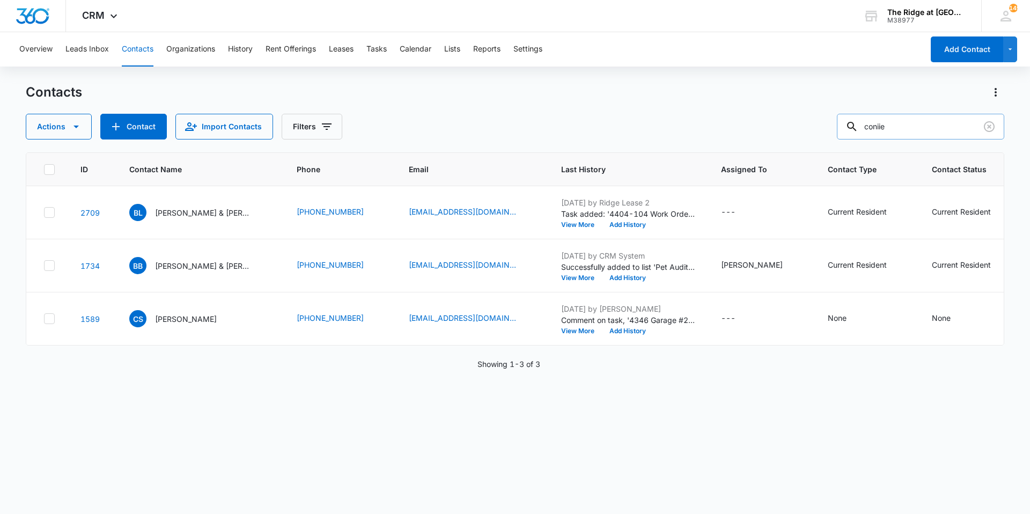
scroll to position [0, 0]
drag, startPoint x: 898, startPoint y: 125, endPoint x: 860, endPoint y: 128, distance: 38.1
click at [860, 128] on div "coniie" at bounding box center [920, 127] width 167 height 26
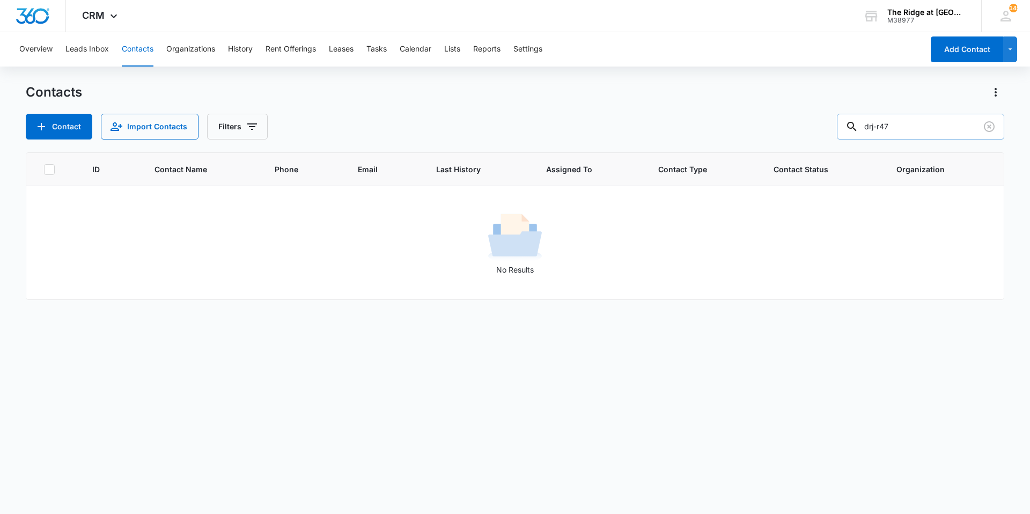
click at [886, 129] on input "drj-r47" at bounding box center [920, 127] width 167 height 26
click at [401, 112] on div "Contacts Contact Import Contacts Filters drj r47" at bounding box center [515, 112] width 978 height 56
drag, startPoint x: 913, startPoint y: 124, endPoint x: 849, endPoint y: 121, distance: 64.4
click at [854, 128] on div "drj r47" at bounding box center [920, 127] width 167 height 26
type input "bisch"
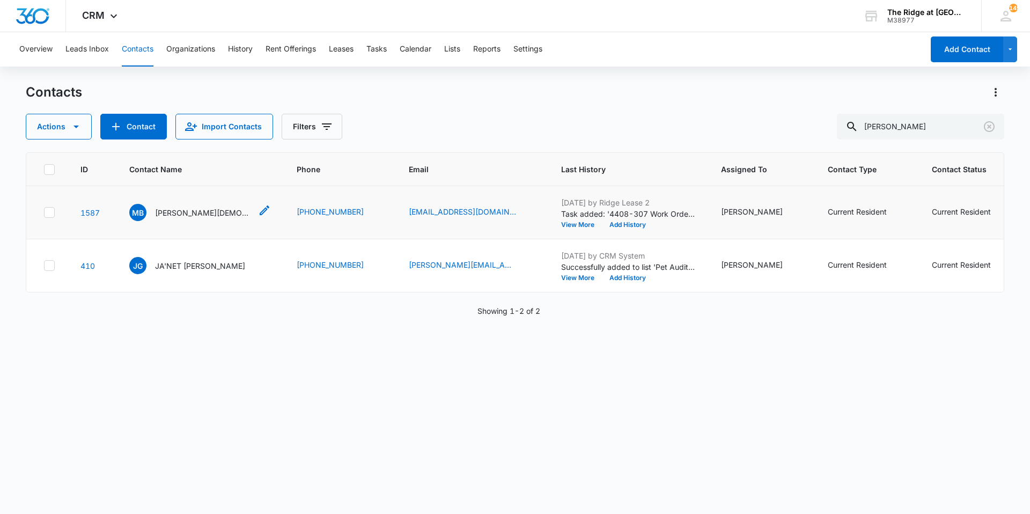
click at [164, 213] on p "Maia Bischof" at bounding box center [203, 212] width 97 height 11
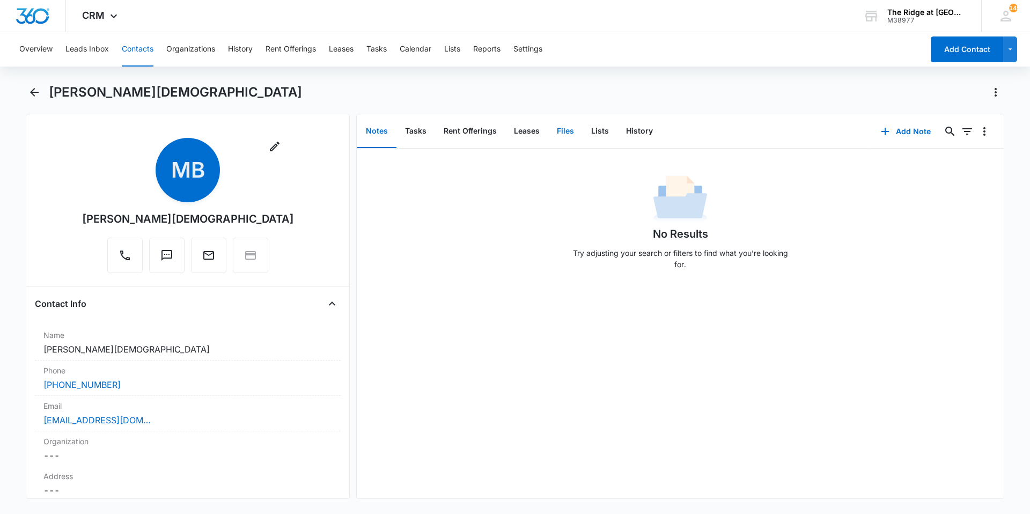
click at [559, 131] on button "Files" at bounding box center [565, 131] width 34 height 33
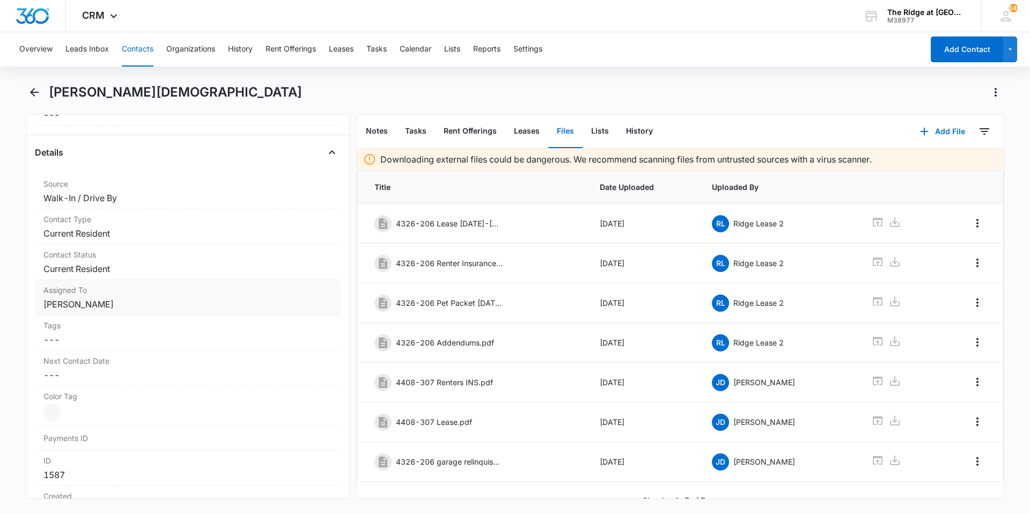
scroll to position [804, 0]
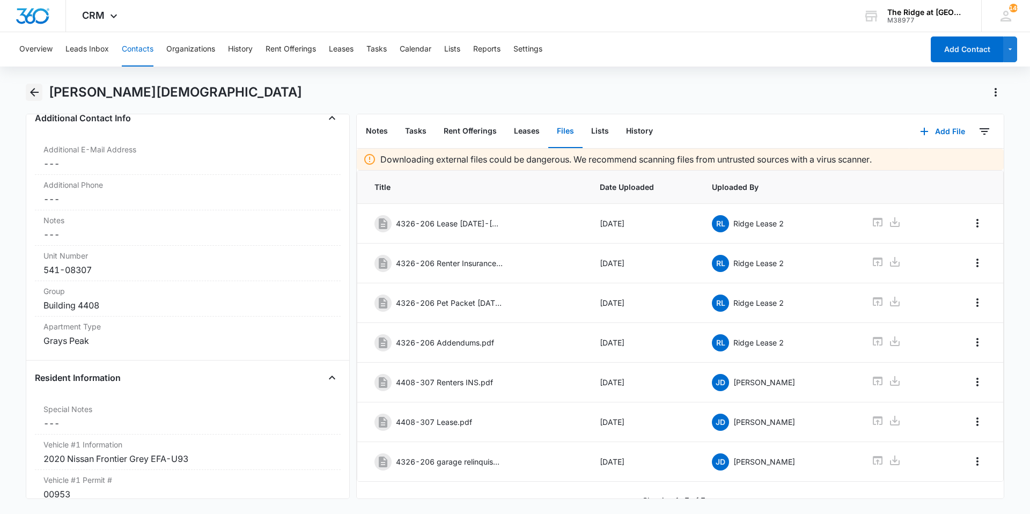
click at [35, 87] on icon "Back" at bounding box center [34, 92] width 13 height 13
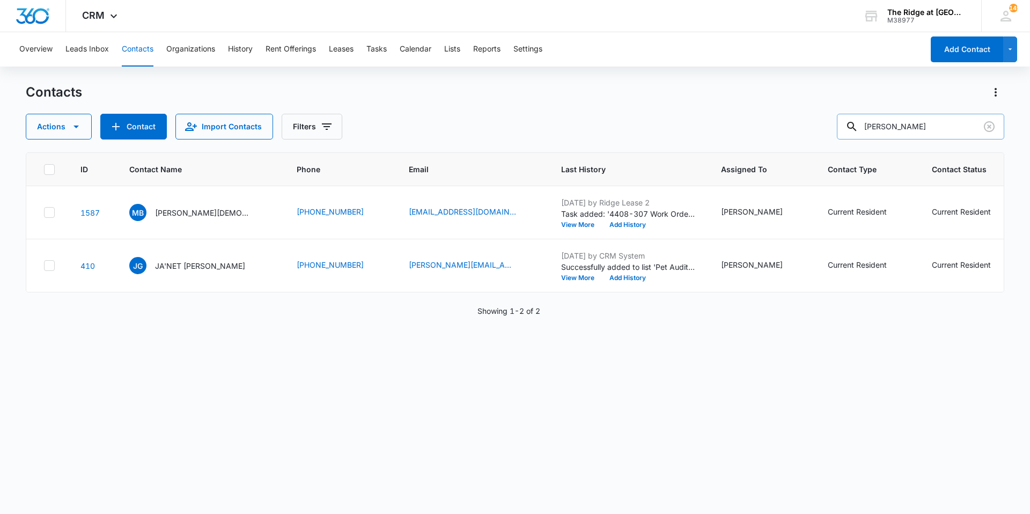
drag, startPoint x: 906, startPoint y: 121, endPoint x: 854, endPoint y: 117, distance: 51.7
click at [867, 125] on div "bisch" at bounding box center [920, 127] width 167 height 26
type input "trwoer"
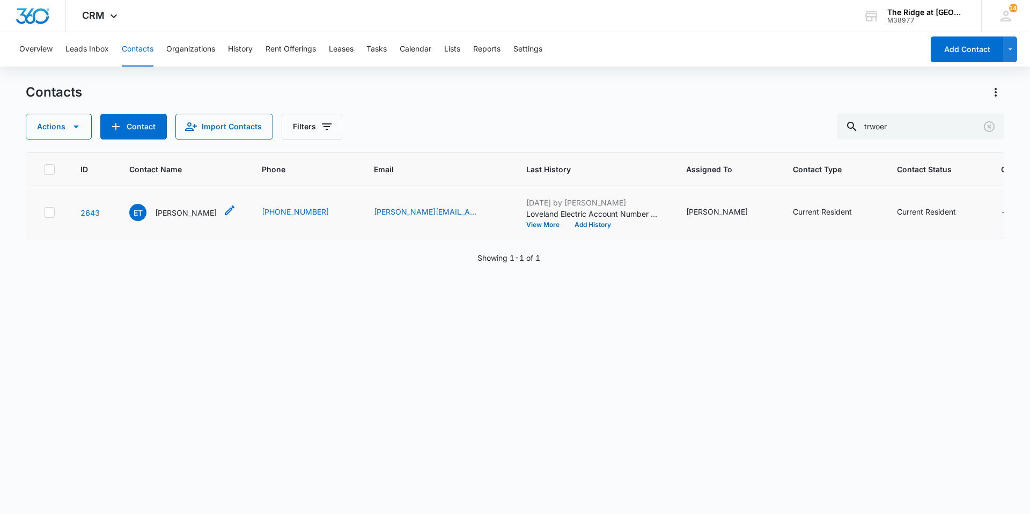
click at [169, 213] on p "Elizabeth Trower" at bounding box center [186, 212] width 62 height 11
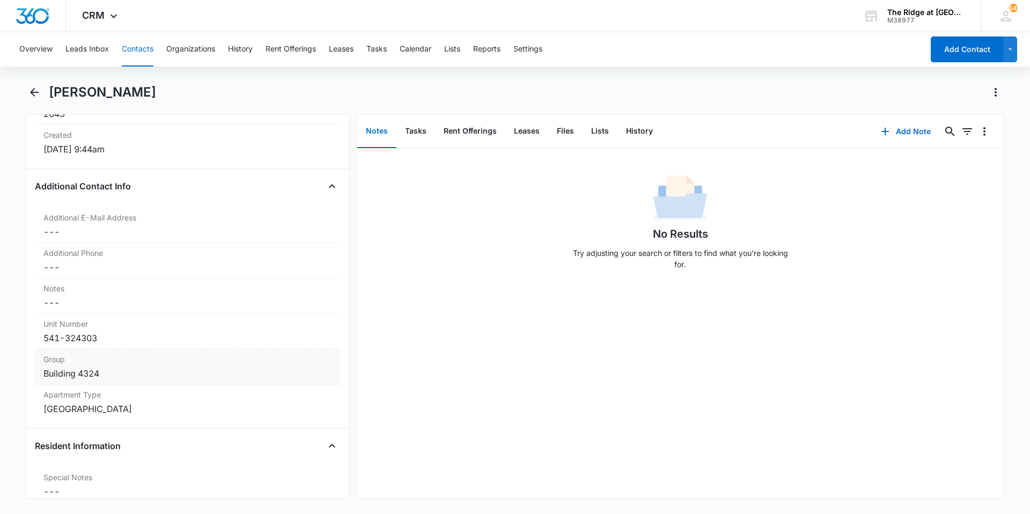
scroll to position [1019, 0]
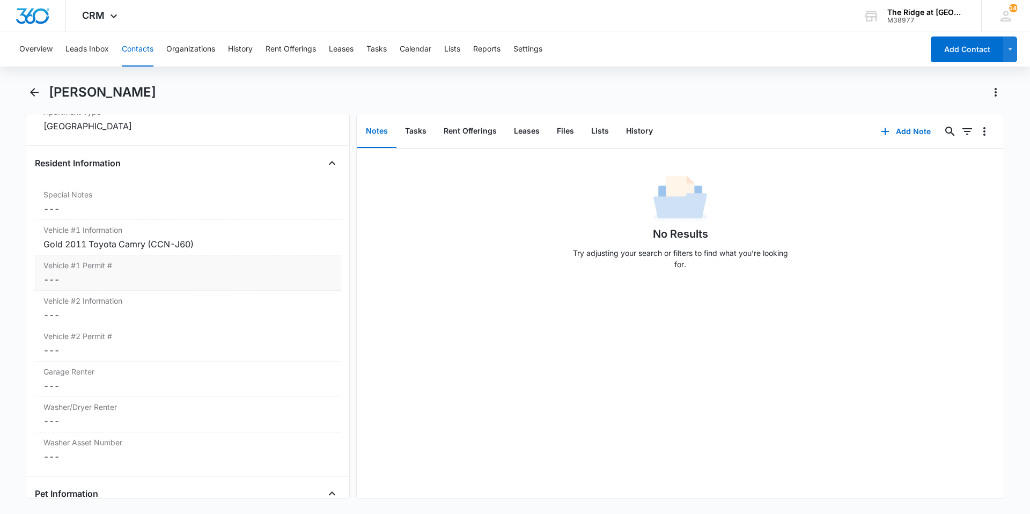
click at [132, 285] on dd "Cancel Save Changes ---" at bounding box center [187, 279] width 289 height 13
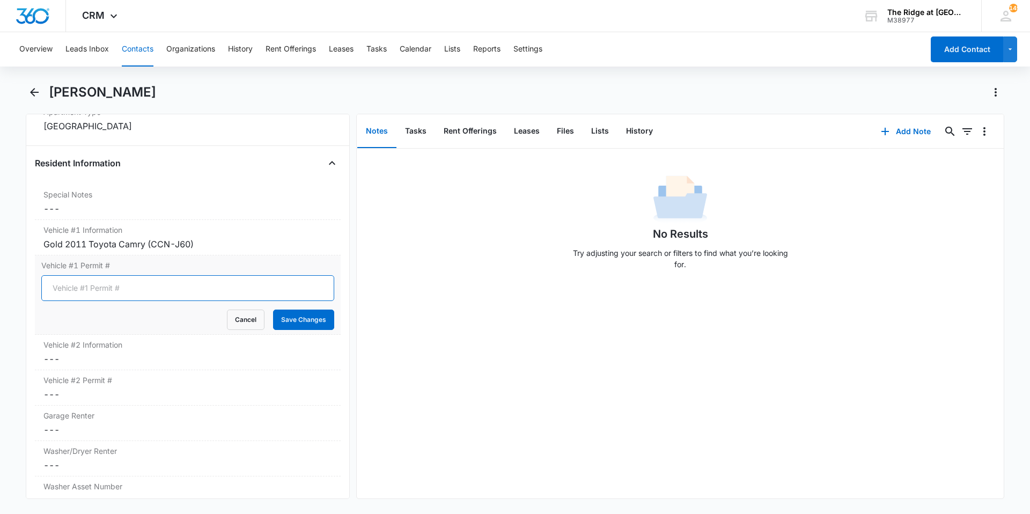
click at [132, 285] on input "Vehicle #1 Permit #" at bounding box center [187, 288] width 293 height 26
type input "1084"
click at [273, 309] on button "Save Changes" at bounding box center [303, 319] width 61 height 20
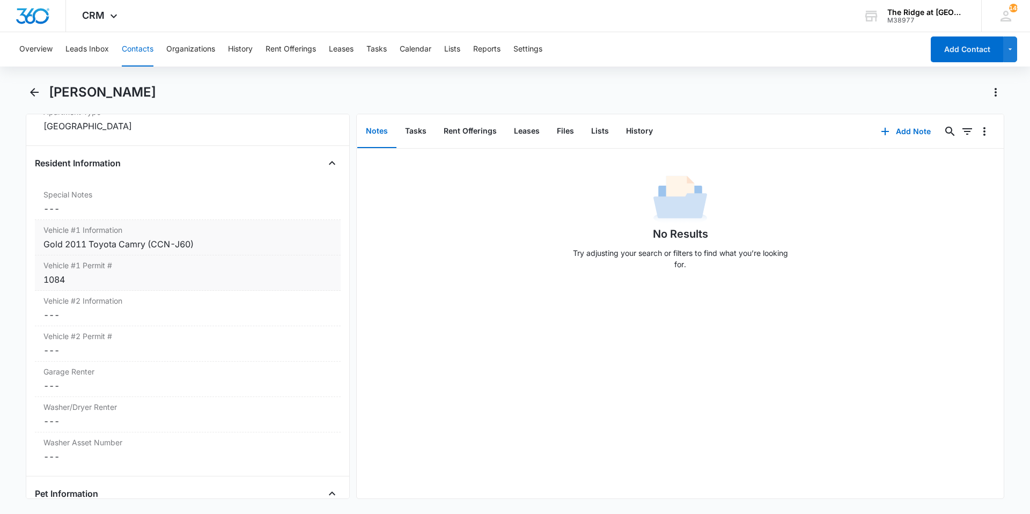
click at [211, 243] on div "Gold 2011 Toyota Camry (CCN-J60)" at bounding box center [187, 244] width 289 height 13
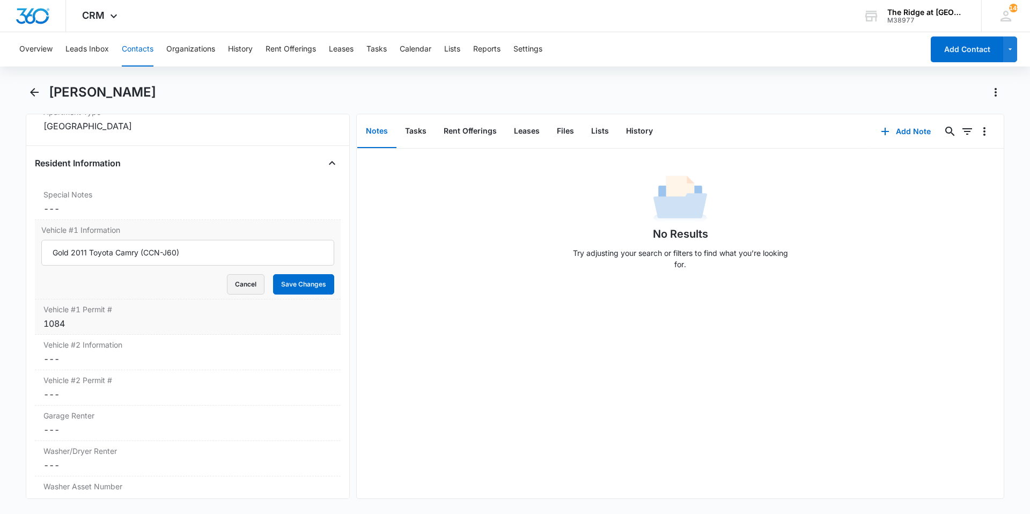
click at [240, 284] on button "Cancel" at bounding box center [246, 284] width 38 height 20
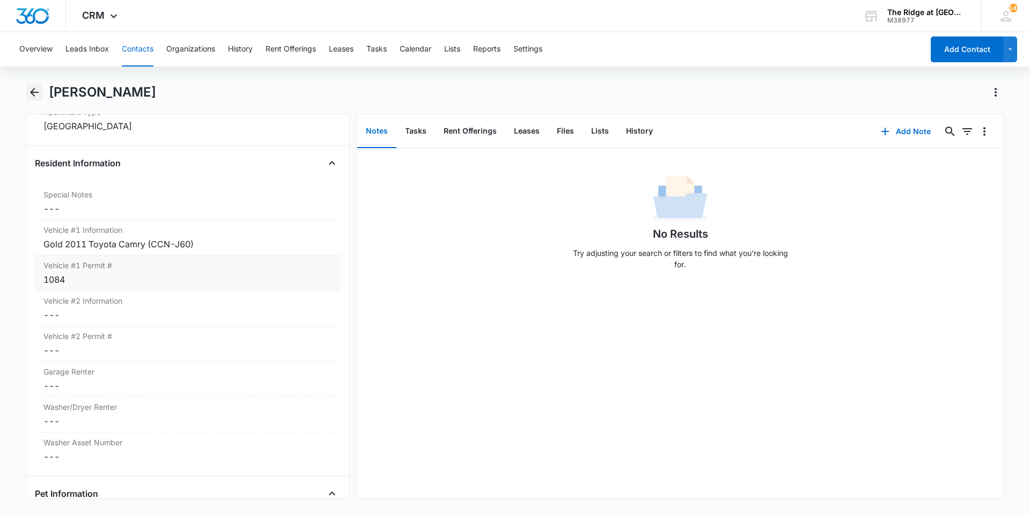
click at [33, 97] on icon "Back" at bounding box center [34, 92] width 13 height 13
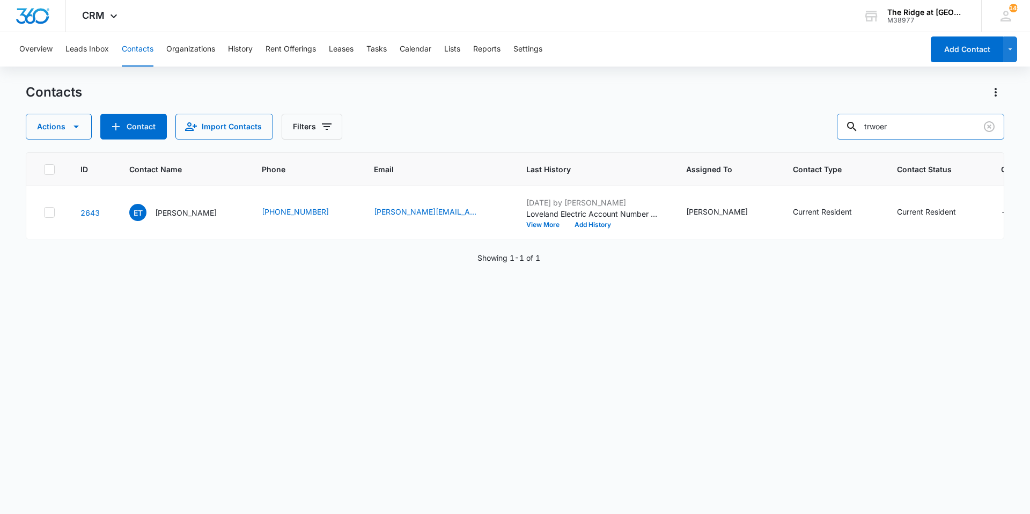
drag, startPoint x: 906, startPoint y: 132, endPoint x: 828, endPoint y: 120, distance: 79.4
click at [828, 120] on div "Actions Contact Import Contacts Filters trwoer" at bounding box center [515, 127] width 978 height 26
type input "ccnj60"
click at [174, 216] on p "Elizabeth Trower" at bounding box center [186, 212] width 62 height 11
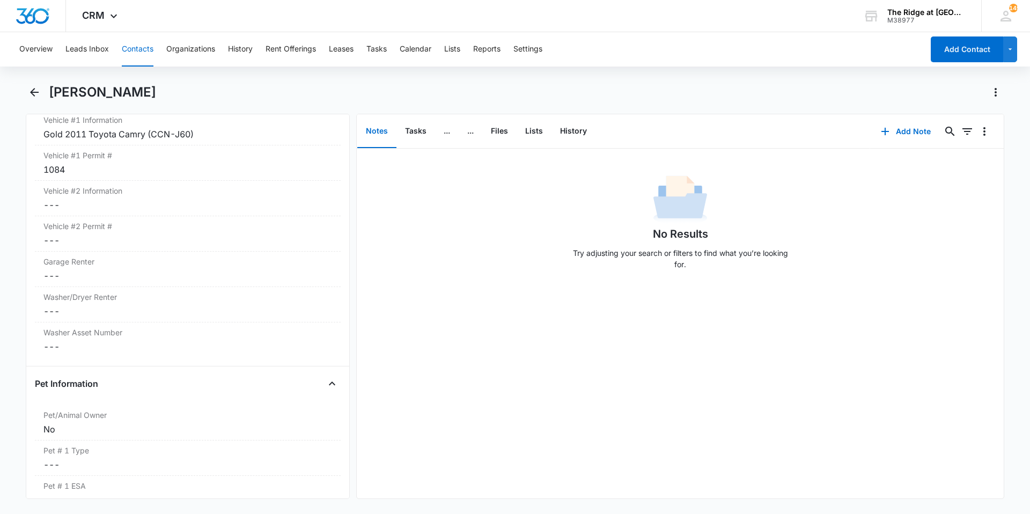
scroll to position [1180, 0]
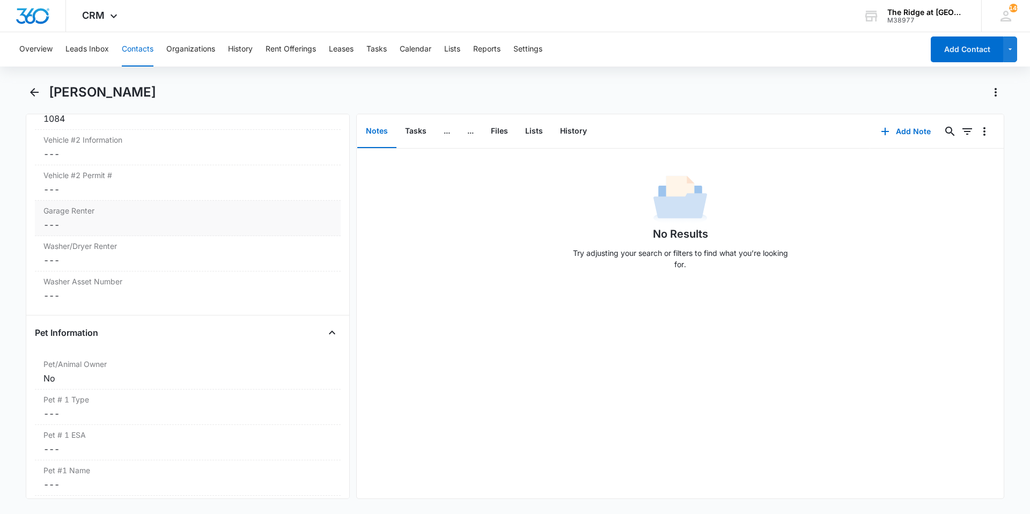
click at [93, 225] on dd "Cancel Save Changes ---" at bounding box center [187, 224] width 289 height 13
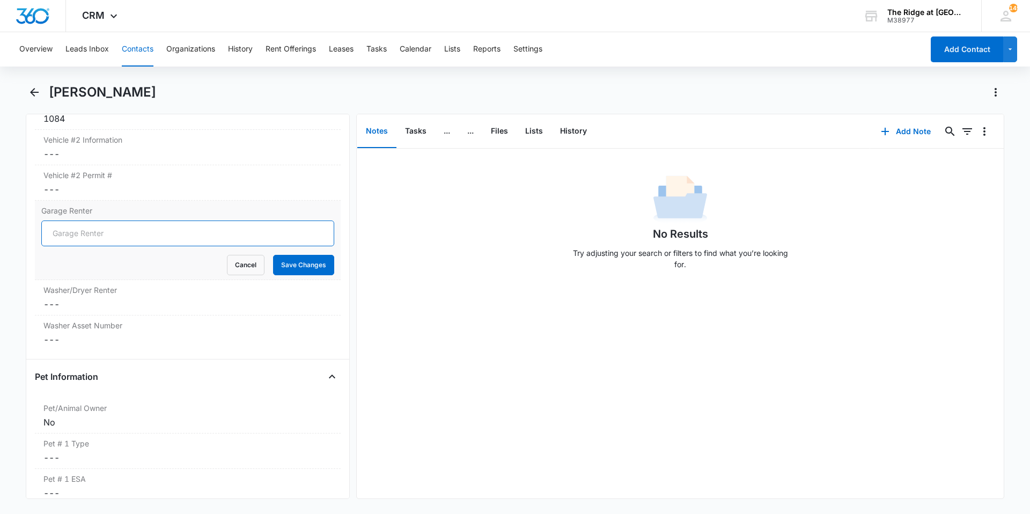
click at [93, 225] on input "Garage Renter" at bounding box center [187, 233] width 293 height 26
type input "No"
click at [280, 259] on button "Save Changes" at bounding box center [303, 265] width 61 height 20
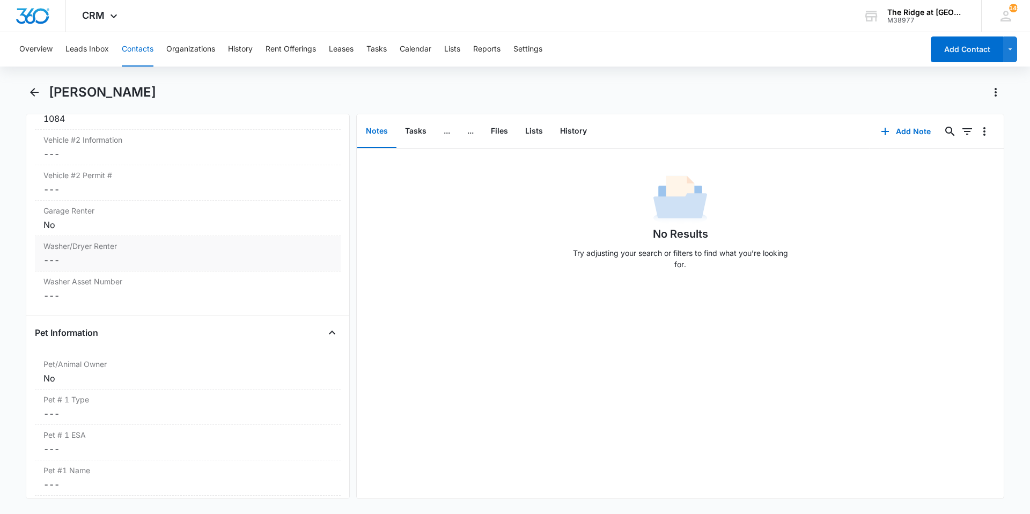
click at [58, 261] on dd "Cancel Save Changes ---" at bounding box center [187, 260] width 289 height 13
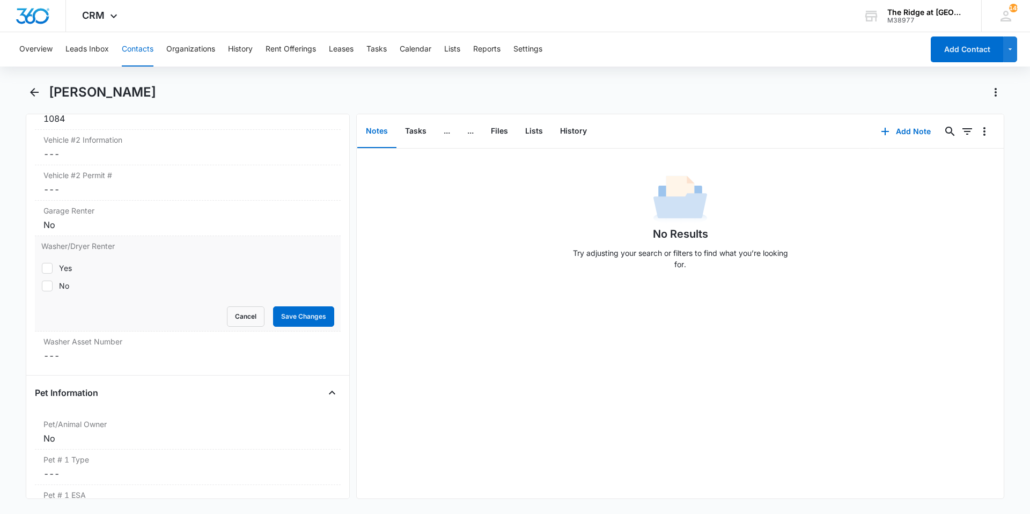
click at [57, 283] on label "No" at bounding box center [187, 285] width 293 height 11
click at [42, 285] on input "No" at bounding box center [41, 285] width 1 height 1
checkbox input "true"
click at [285, 317] on button "Save Changes" at bounding box center [303, 316] width 61 height 20
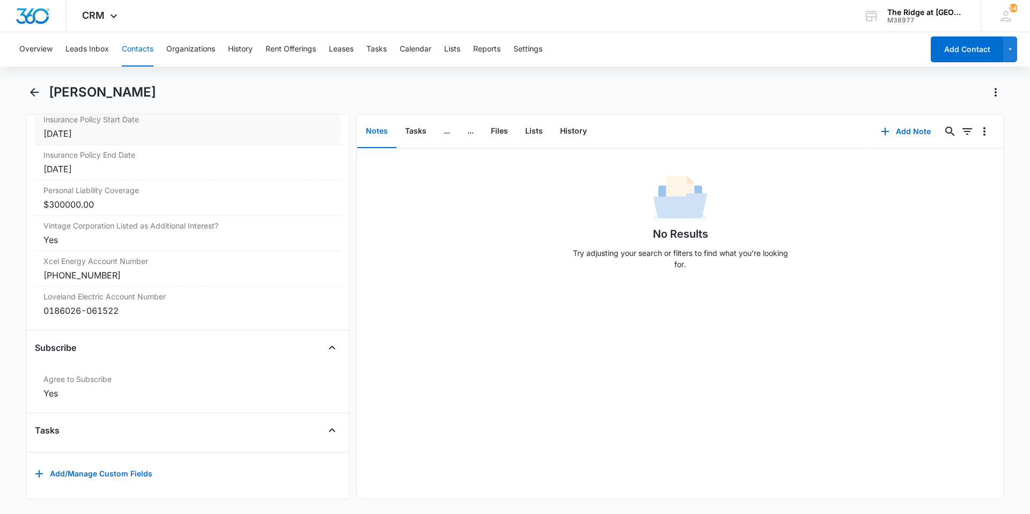
scroll to position [2334, 0]
click at [503, 133] on button "Files" at bounding box center [499, 131] width 34 height 33
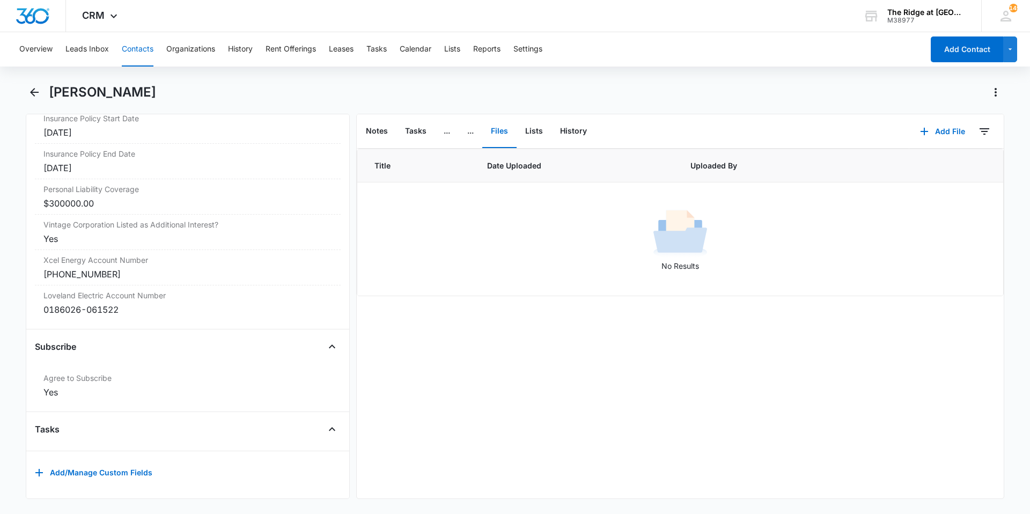
click at [952, 117] on div "Add File 0" at bounding box center [956, 131] width 94 height 34
click at [950, 128] on button "Add File" at bounding box center [942, 132] width 67 height 26
click at [936, 162] on div "Upload Files" at bounding box center [927, 166] width 43 height 8
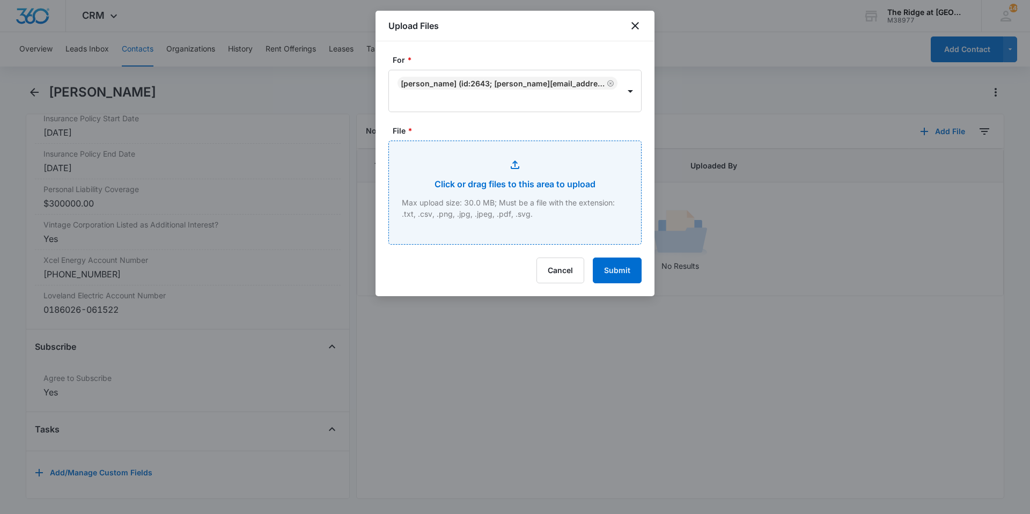
click at [465, 227] on input "File *" at bounding box center [515, 192] width 252 height 103
type input "C:\fakepath\4324-303 App.pdf"
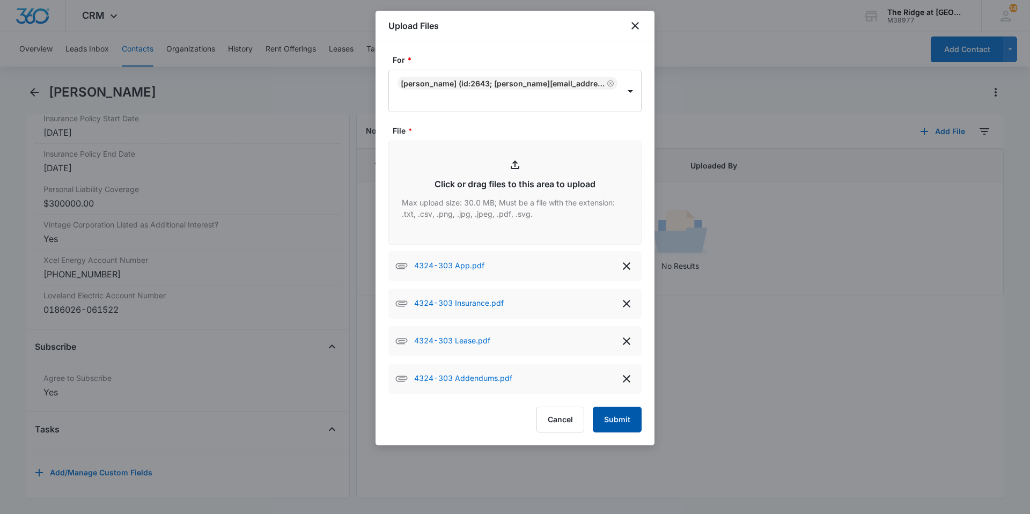
click at [610, 421] on button "Submit" at bounding box center [617, 420] width 49 height 26
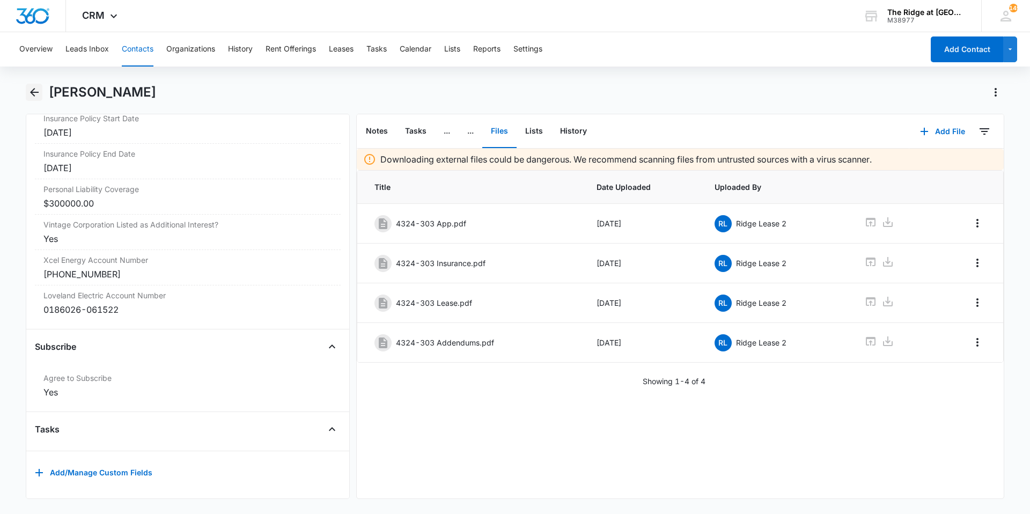
click at [36, 88] on icon "Back" at bounding box center [34, 92] width 13 height 13
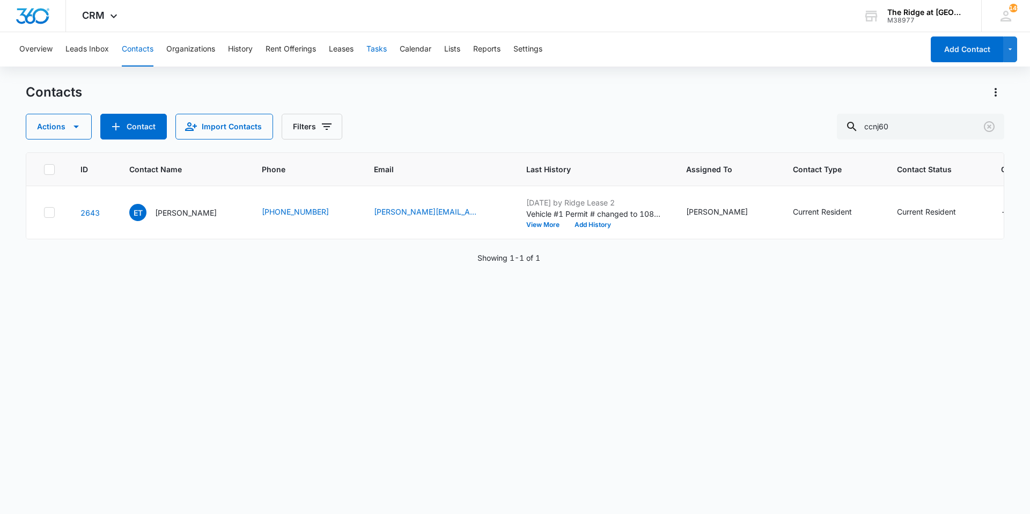
click at [387, 48] on button "Tasks" at bounding box center [376, 49] width 20 height 34
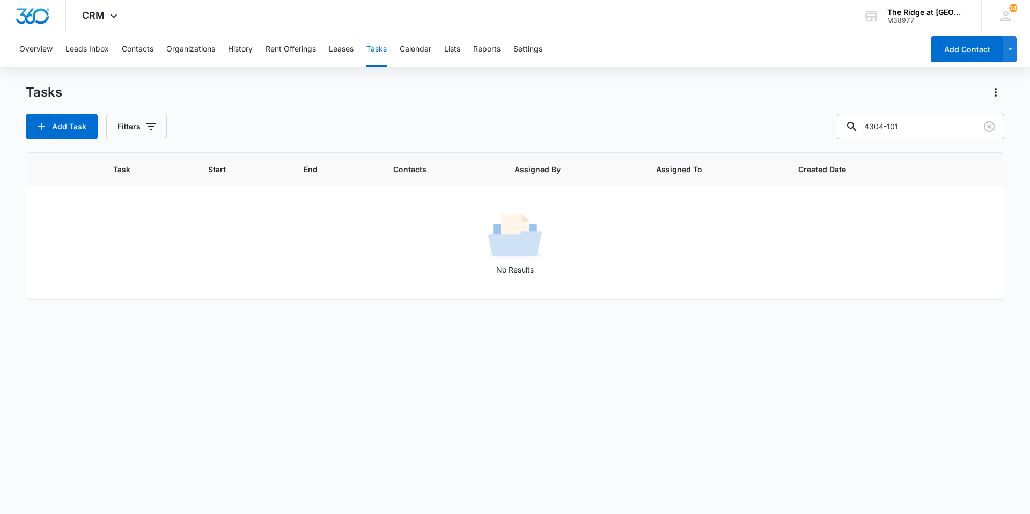
drag, startPoint x: 925, startPoint y: 127, endPoint x: 816, endPoint y: 116, distance: 109.9
click at [824, 116] on div "Add Task Filters 4304-101" at bounding box center [515, 127] width 978 height 26
type input "4366-105"
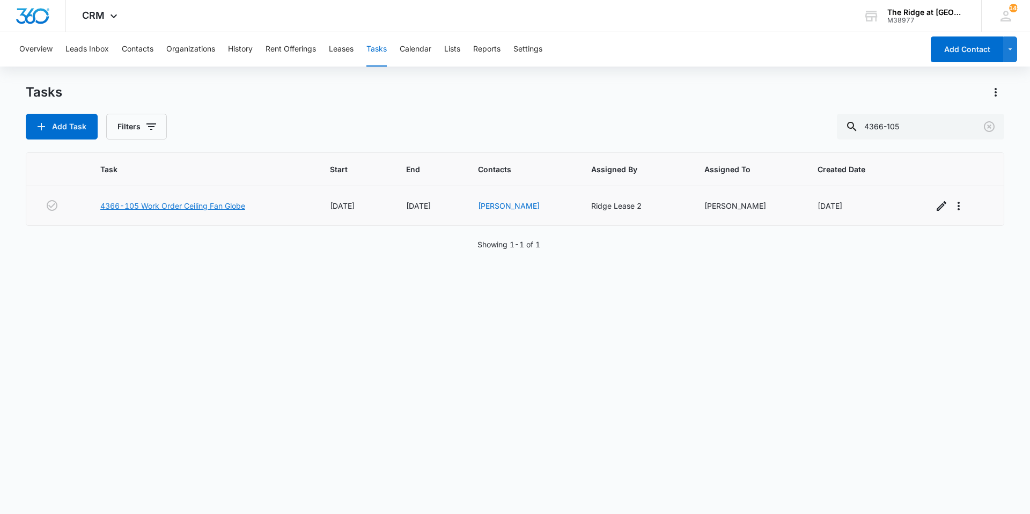
click at [162, 202] on link "4366-105 Work Order Ceiling Fan Globe" at bounding box center [172, 205] width 145 height 11
